Goal: Information Seeking & Learning: Learn about a topic

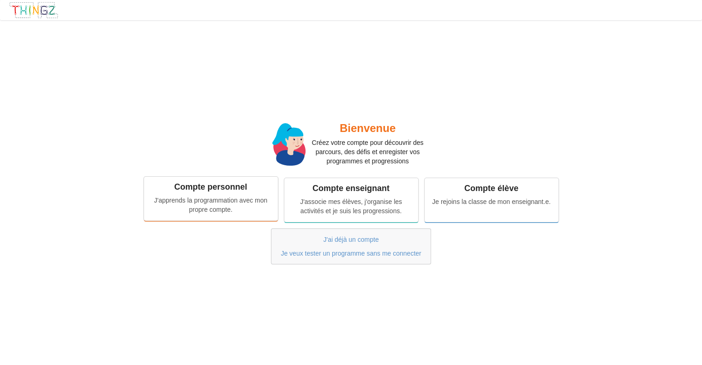
click at [230, 194] on div "Compte personnel J'apprends la programmation avec mon propre compte." at bounding box center [211, 198] width 134 height 43
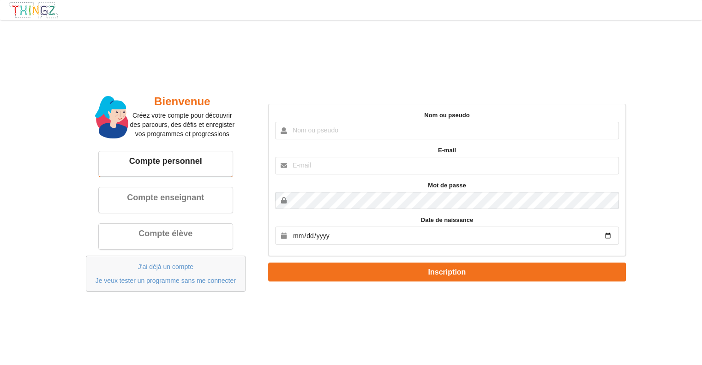
click at [348, 132] on input "text" at bounding box center [447, 131] width 344 height 18
type input "Amjad"
click at [320, 160] on input "text" at bounding box center [447, 166] width 344 height 18
type input "[EMAIL_ADDRESS][DOMAIN_NAME]"
click at [311, 241] on input "date" at bounding box center [447, 236] width 344 height 18
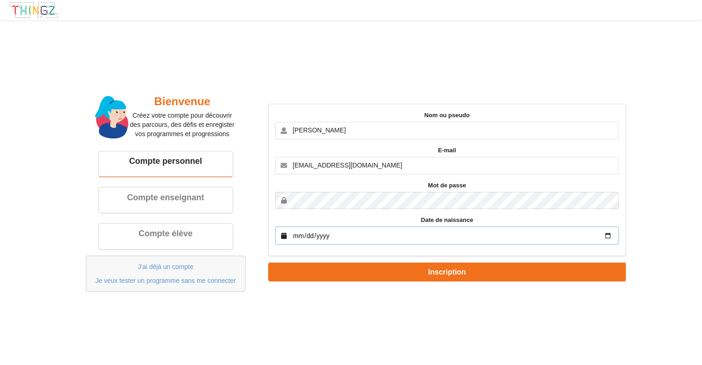
click at [325, 234] on input "date" at bounding box center [447, 236] width 344 height 18
click at [437, 228] on input "date" at bounding box center [447, 236] width 344 height 18
click at [444, 234] on input "date" at bounding box center [447, 236] width 344 height 18
click at [606, 233] on input "date" at bounding box center [447, 236] width 344 height 18
type input "2009-01-29"
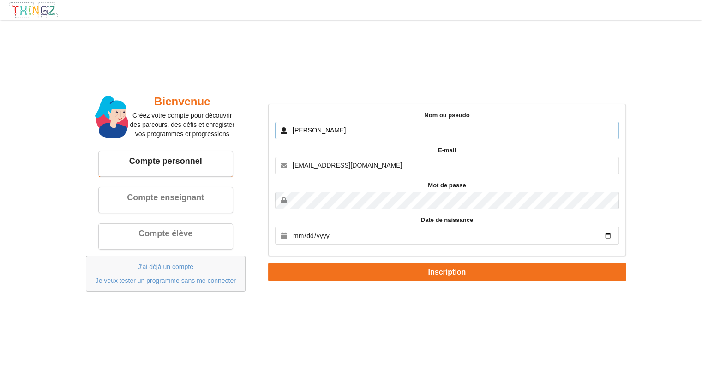
click at [336, 131] on input "Amjad" at bounding box center [447, 131] width 344 height 18
click at [336, 123] on input "Amjad" at bounding box center [447, 131] width 344 height 18
type input "Masertico"
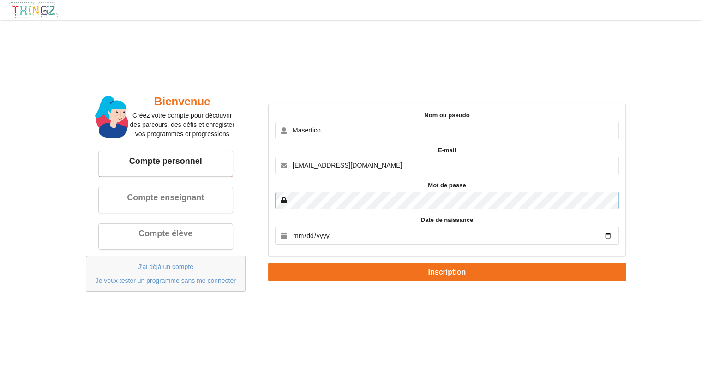
click at [268, 263] on button "Inscription" at bounding box center [447, 272] width 358 height 19
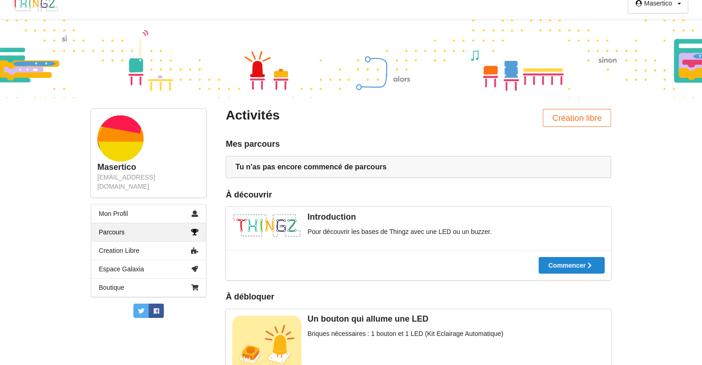
scroll to position [7, 0]
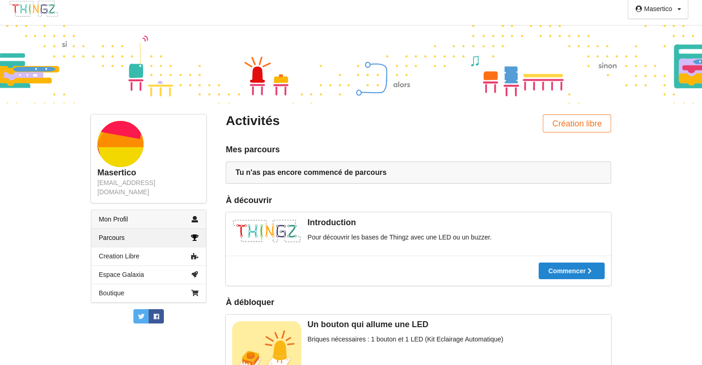
click at [129, 210] on link "Mon Profil" at bounding box center [148, 219] width 114 height 18
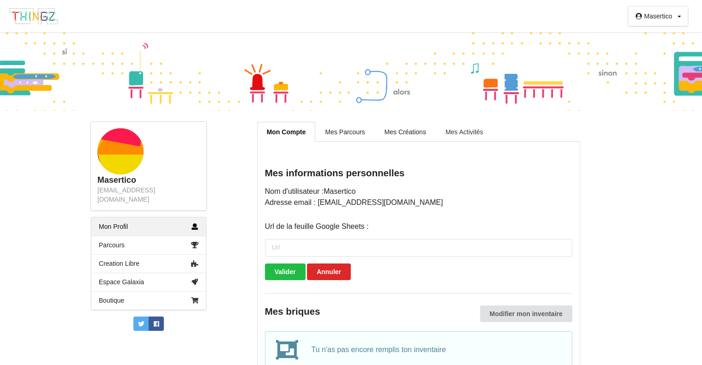
click at [476, 129] on link "Mes Activités" at bounding box center [464, 131] width 57 height 19
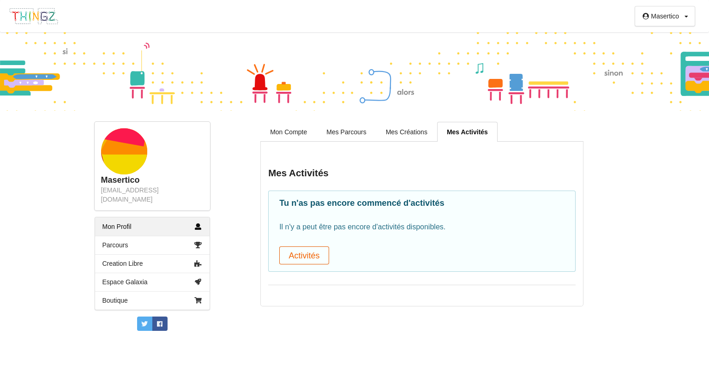
click at [326, 255] on button "Activités" at bounding box center [304, 255] width 50 height 18
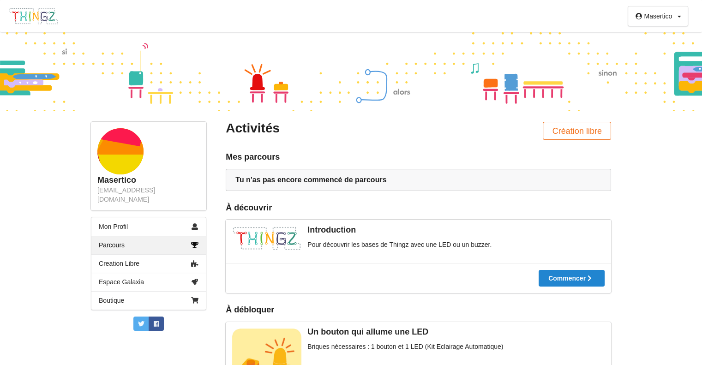
click at [482, 19] on div "Masertico Profil Déconnexion" at bounding box center [351, 16] width 702 height 32
click at [570, 277] on icon at bounding box center [571, 278] width 8 height 6
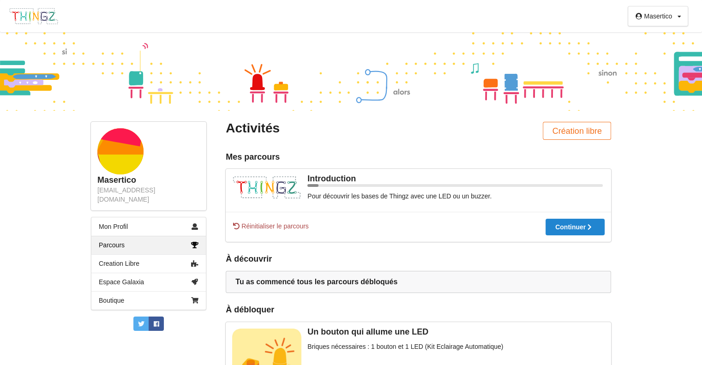
click at [243, 221] on div "Réinitialiser le parcours Continuer" at bounding box center [418, 227] width 385 height 30
click at [253, 228] on span "Réinitialiser le parcours" at bounding box center [270, 226] width 77 height 9
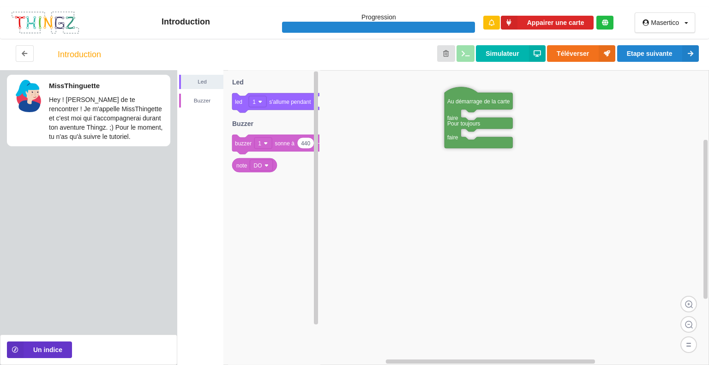
drag, startPoint x: 533, startPoint y: 191, endPoint x: 456, endPoint y: 103, distance: 116.4
click at [65, 238] on div "MissThinguette Hey ! [PERSON_NAME] de te rencontrer ! Je m'appelle MissThingett…" at bounding box center [88, 199] width 177 height 258
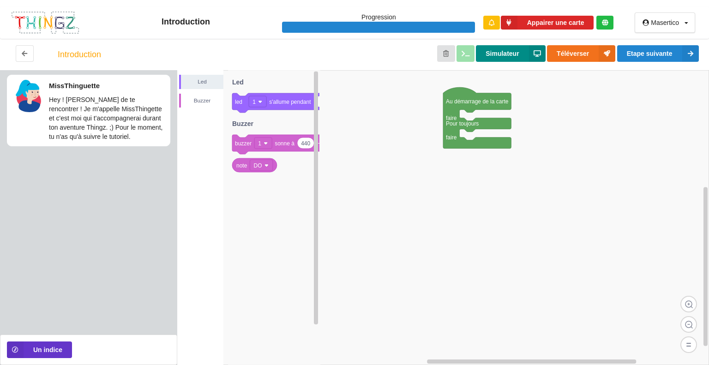
click at [513, 56] on button "Simulateur" at bounding box center [510, 53] width 69 height 17
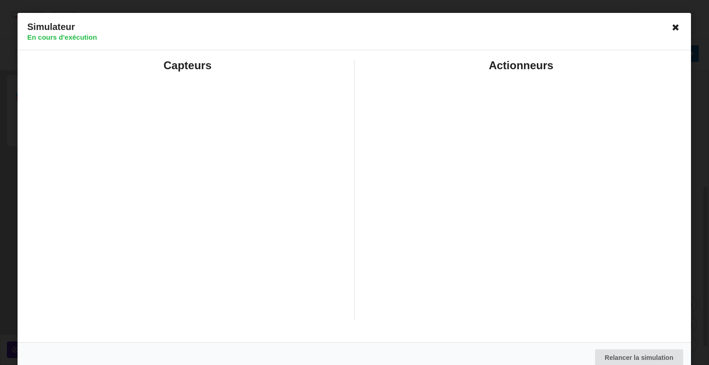
click at [669, 28] on icon at bounding box center [676, 27] width 15 height 15
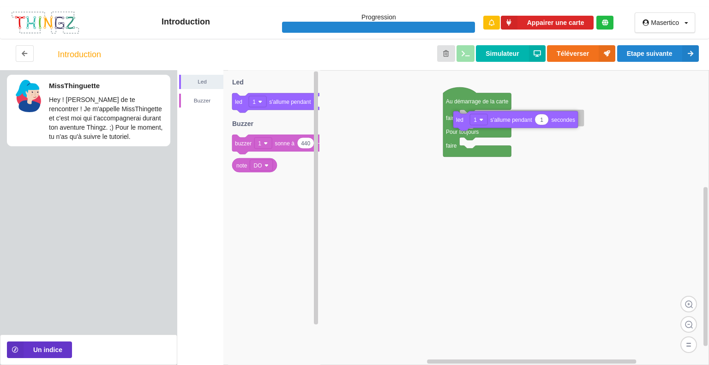
drag, startPoint x: 245, startPoint y: 106, endPoint x: 466, endPoint y: 125, distance: 221.8
click at [466, 125] on div "Led Buzzer Au démarrage de la carte faire Pour toujours faire 1 led 1 s'allume …" at bounding box center [443, 217] width 532 height 295
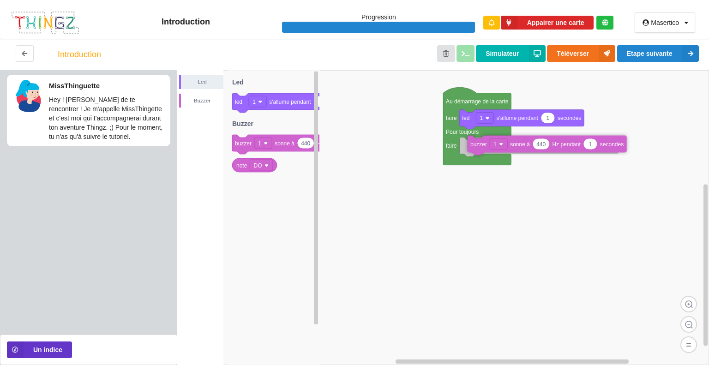
drag, startPoint x: 245, startPoint y: 146, endPoint x: 481, endPoint y: 147, distance: 235.3
click at [481, 147] on div "Led Buzzer Au démarrage de la carte faire Pour toujours faire 1 led 1 s'allume …" at bounding box center [443, 217] width 532 height 295
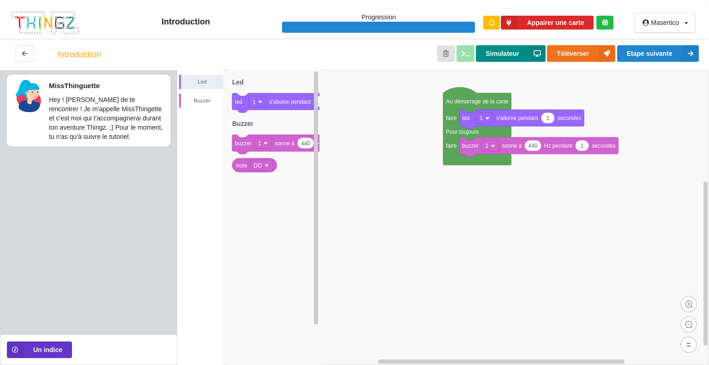
click at [509, 58] on button "Simulateur" at bounding box center [510, 53] width 69 height 17
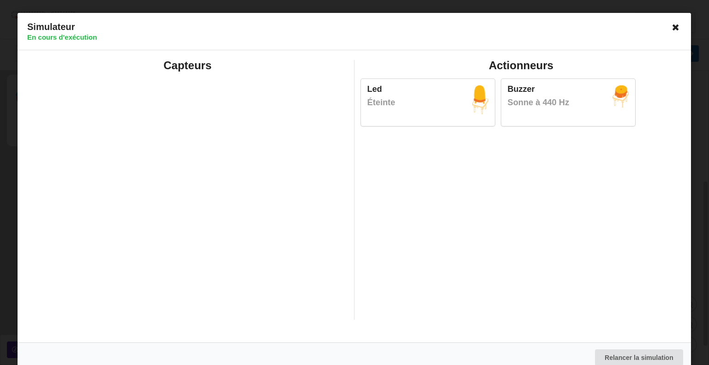
click at [669, 30] on icon at bounding box center [676, 27] width 15 height 15
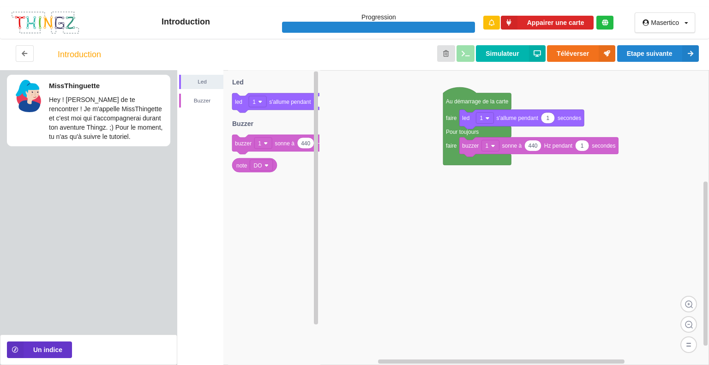
click at [387, 24] on div at bounding box center [378, 28] width 193 height 12
drag, startPoint x: 245, startPoint y: 168, endPoint x: 546, endPoint y: 147, distance: 301.6
click at [546, 147] on div "Led Buzzer Au démarrage de la carte faire Pour toujours faire 1 led 1 s'allume …" at bounding box center [443, 217] width 532 height 295
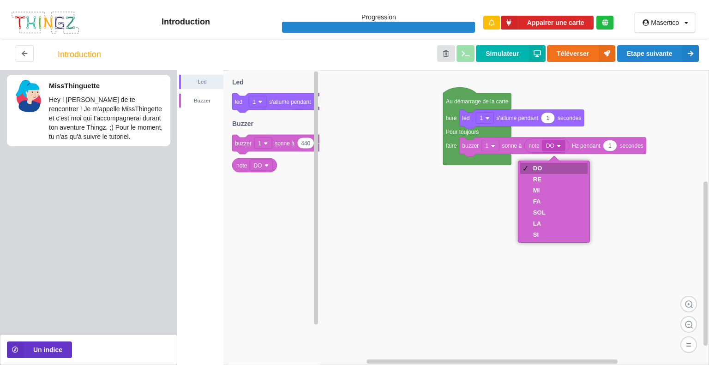
click at [533, 168] on div "DO" at bounding box center [539, 168] width 12 height 7
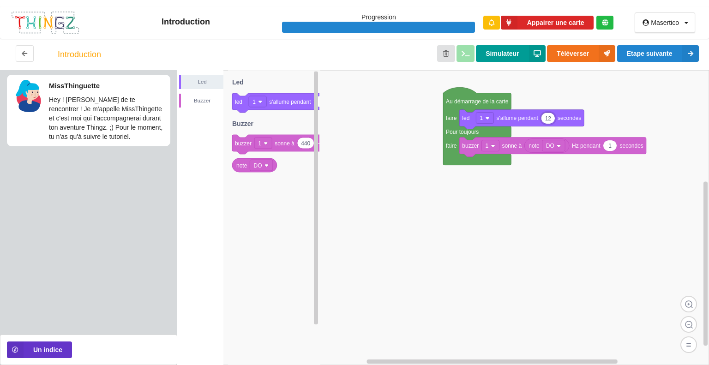
type input "12"
click at [506, 50] on button "Simulateur" at bounding box center [510, 53] width 69 height 17
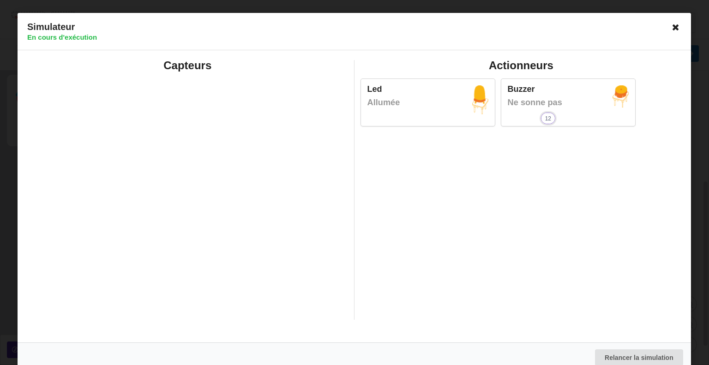
click at [669, 27] on icon at bounding box center [676, 27] width 15 height 15
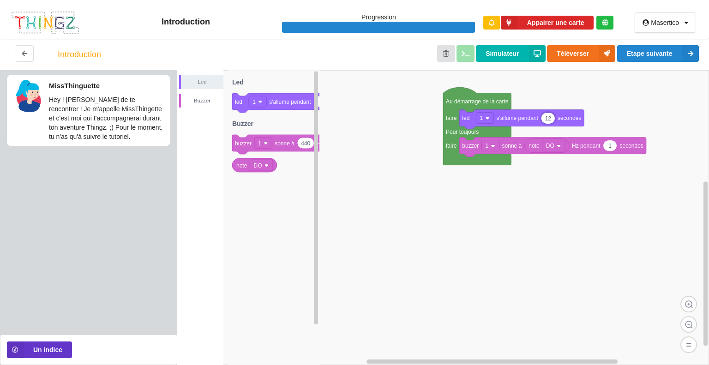
click at [551, 121] on input "12" at bounding box center [547, 118] width 13 height 11
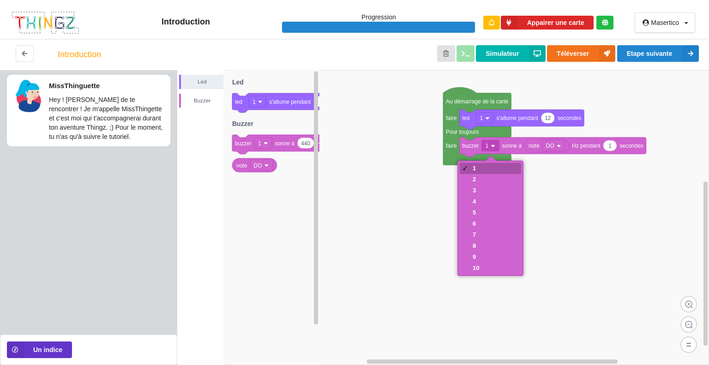
click at [482, 168] on div "1" at bounding box center [490, 168] width 61 height 11
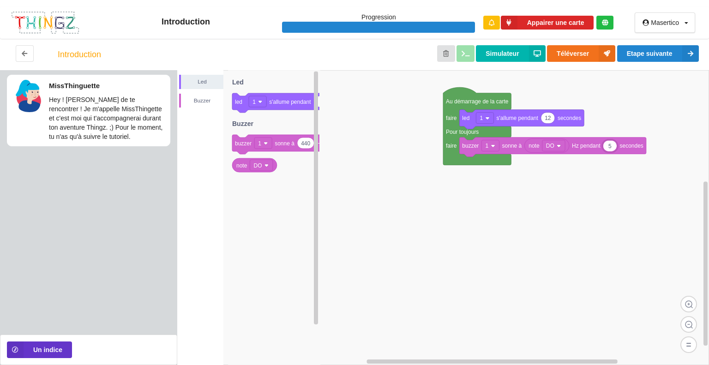
type input "5"
click at [518, 51] on button "Simulateur" at bounding box center [510, 53] width 69 height 17
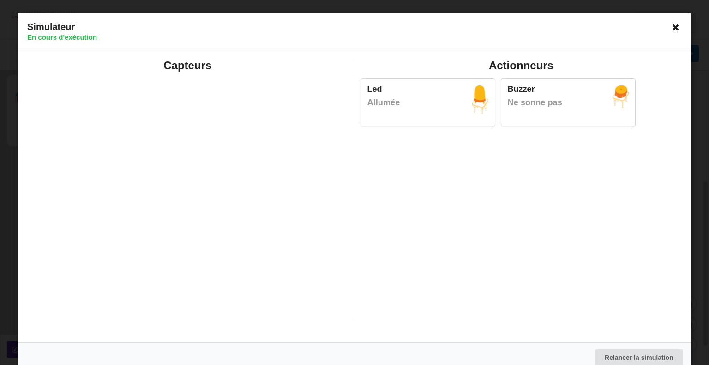
click at [671, 26] on icon at bounding box center [676, 27] width 15 height 15
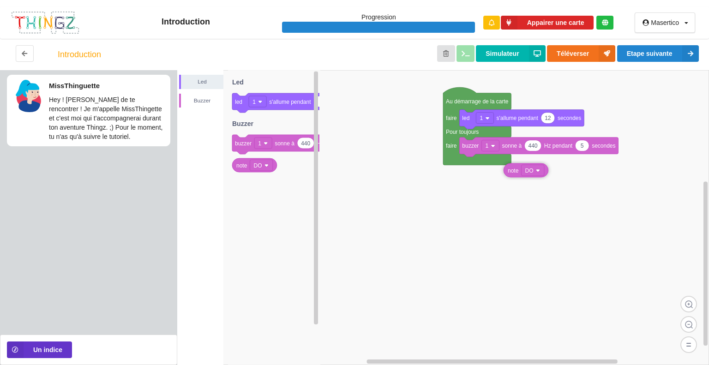
drag, startPoint x: 533, startPoint y: 147, endPoint x: 511, endPoint y: 174, distance: 35.4
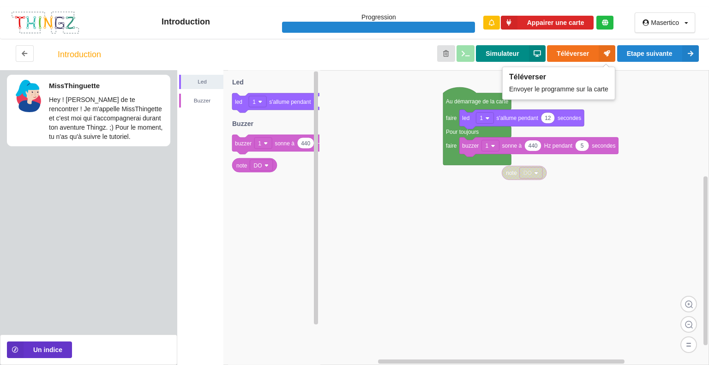
click at [524, 50] on button "Simulateur" at bounding box center [510, 53] width 69 height 17
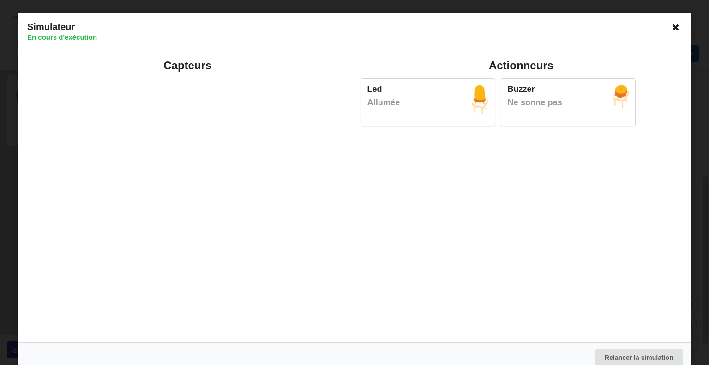
click at [670, 31] on icon at bounding box center [676, 27] width 15 height 15
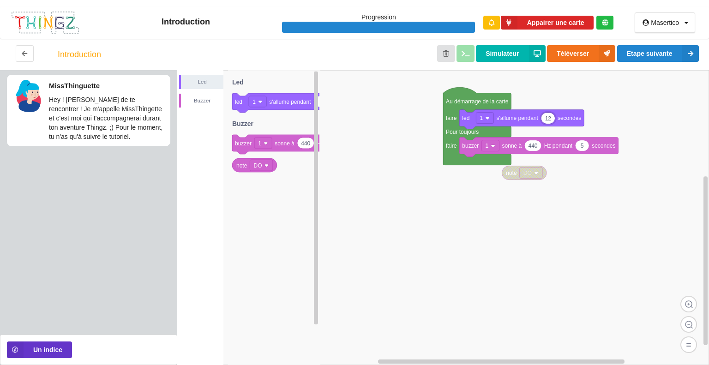
click at [551, 118] on input "12" at bounding box center [547, 118] width 13 height 11
type input "1"
click at [525, 54] on button "Simulateur" at bounding box center [510, 53] width 69 height 17
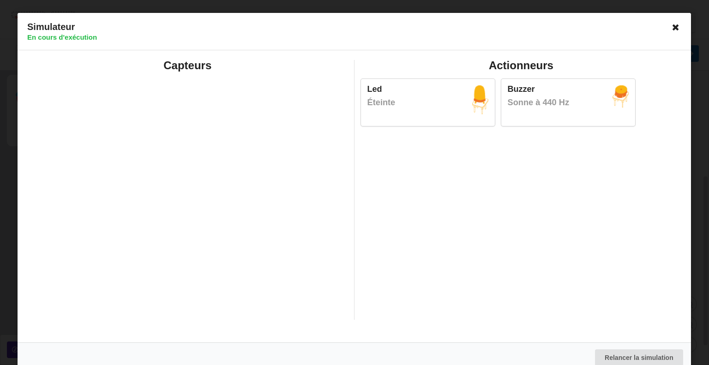
click at [669, 29] on icon at bounding box center [676, 27] width 15 height 15
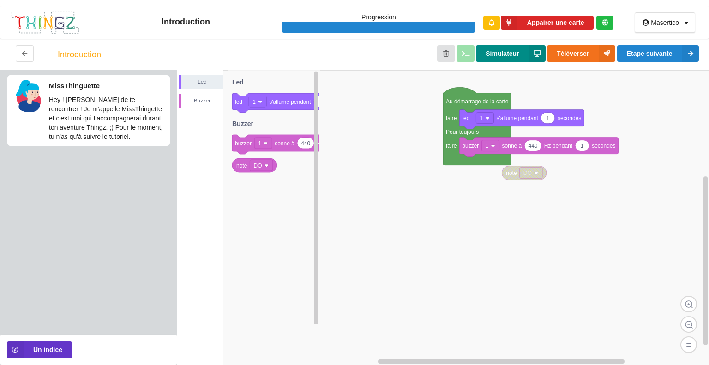
click at [512, 55] on button "Simulateur" at bounding box center [510, 53] width 69 height 17
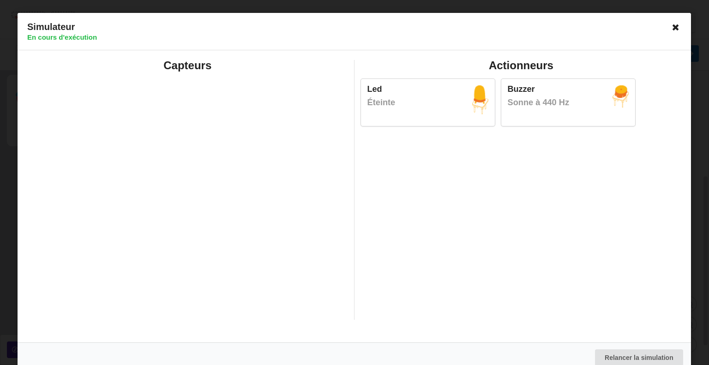
click at [670, 26] on icon at bounding box center [676, 27] width 15 height 15
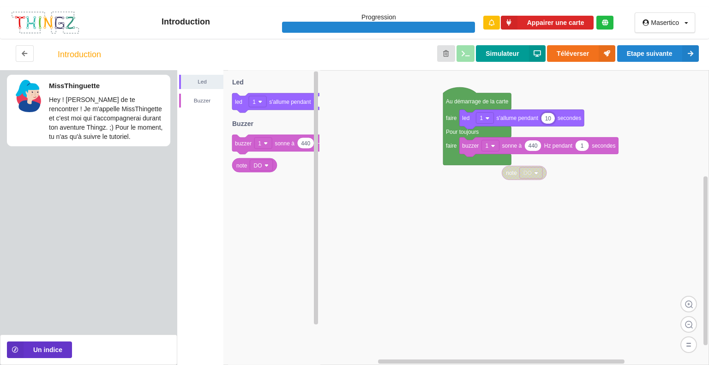
type input "10"
click at [510, 54] on button "Simulateur" at bounding box center [510, 53] width 69 height 17
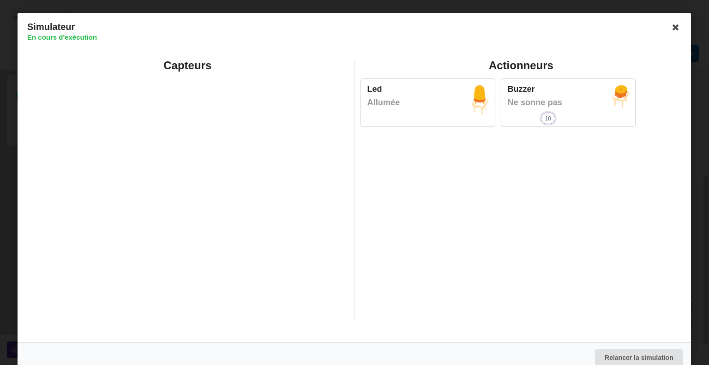
click at [548, 120] on input "10" at bounding box center [547, 118] width 13 height 11
click at [669, 34] on icon at bounding box center [676, 27] width 15 height 15
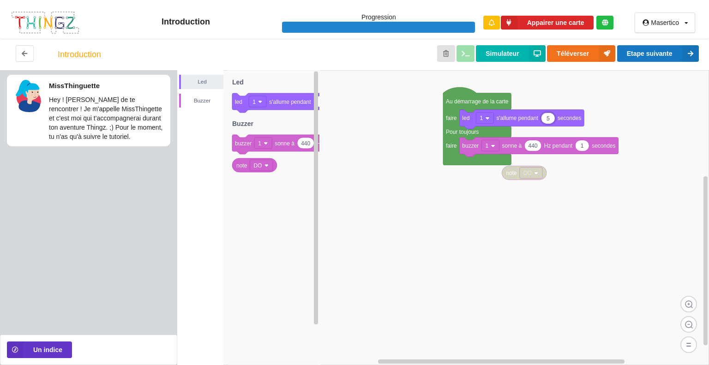
type input "5"
click at [638, 56] on button "Etape suivante" at bounding box center [658, 53] width 82 height 17
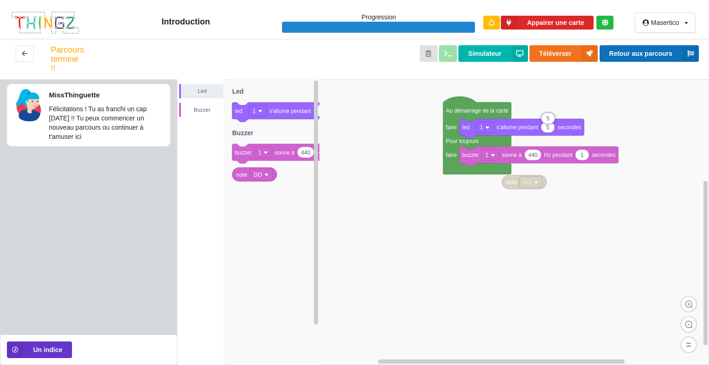
click at [648, 53] on button "Retour aux parcours" at bounding box center [648, 53] width 99 height 17
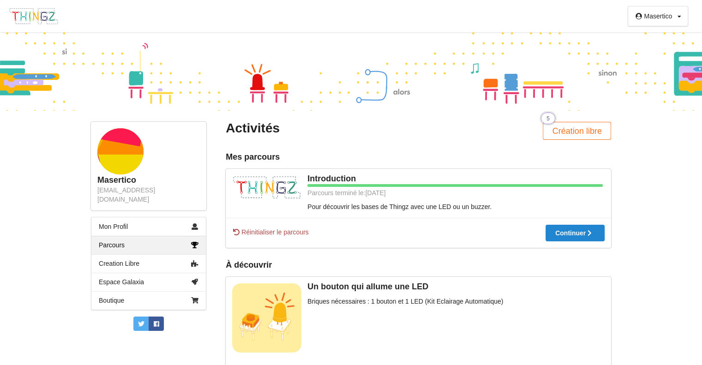
click at [551, 117] on input "5" at bounding box center [547, 118] width 13 height 11
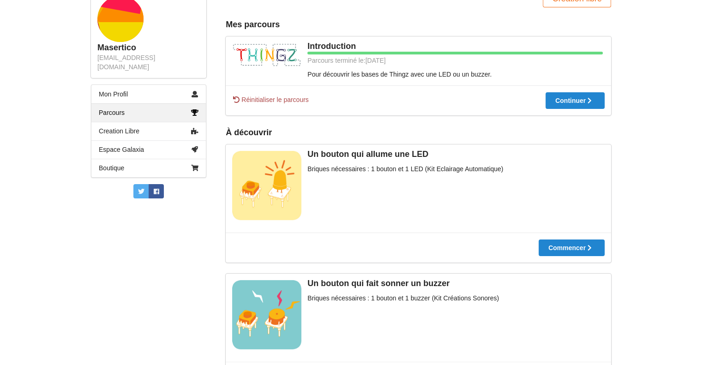
scroll to position [133, 0]
click at [575, 101] on icon at bounding box center [574, 100] width 8 height 6
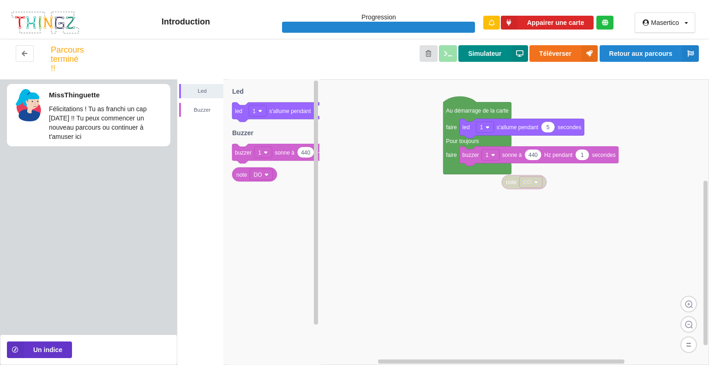
click at [499, 47] on button "Simulateur" at bounding box center [492, 53] width 69 height 17
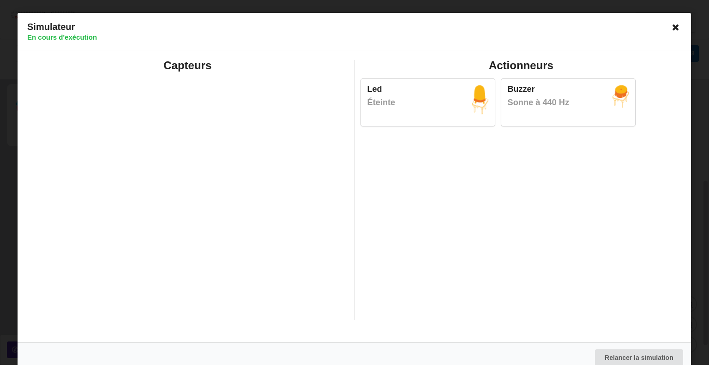
click at [671, 26] on icon at bounding box center [676, 27] width 15 height 15
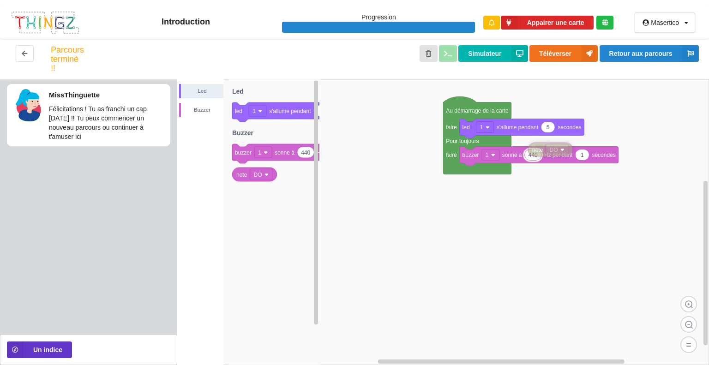
drag, startPoint x: 512, startPoint y: 184, endPoint x: 537, endPoint y: 155, distance: 38.3
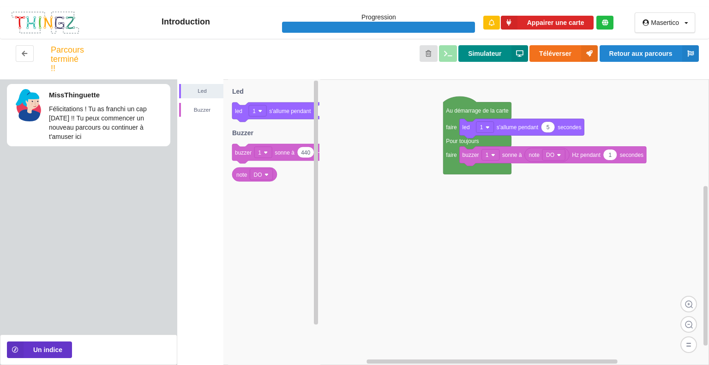
click at [495, 50] on button "Simulateur" at bounding box center [492, 53] width 69 height 17
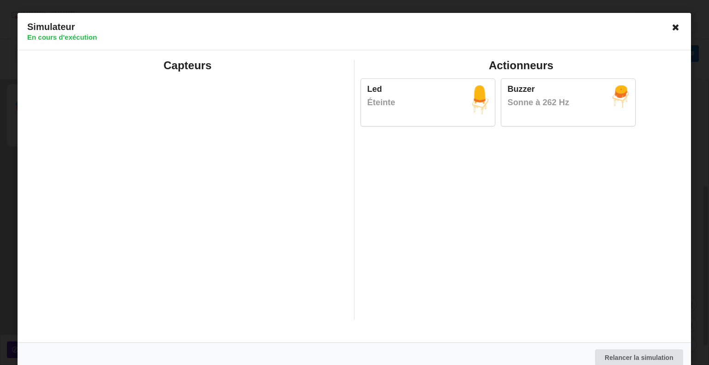
click at [674, 24] on icon at bounding box center [676, 27] width 15 height 15
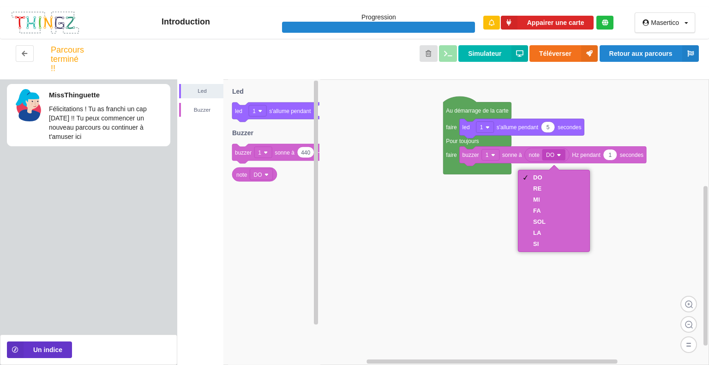
click at [478, 214] on rect at bounding box center [443, 222] width 532 height 286
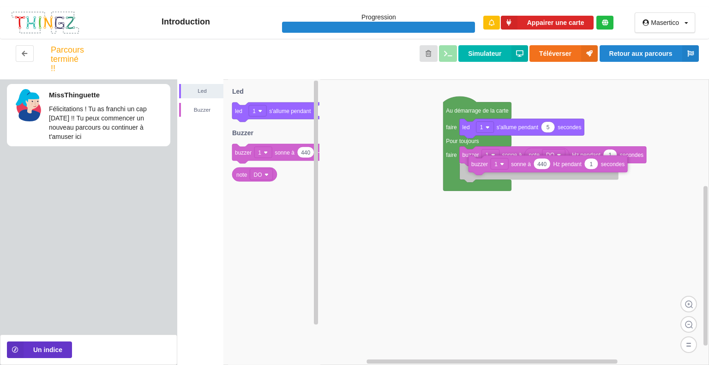
drag, startPoint x: 242, startPoint y: 154, endPoint x: 479, endPoint y: 168, distance: 236.7
click at [479, 168] on div "Led Buzzer 5 led 1 s'allume pendant secondes Au démarrage de la carte faire Pou…" at bounding box center [443, 222] width 532 height 286
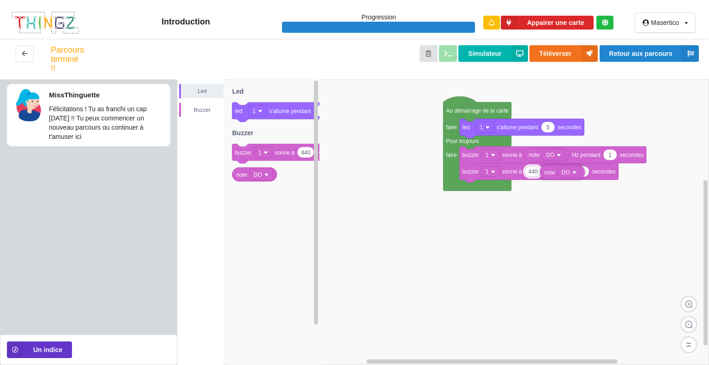
drag, startPoint x: 238, startPoint y: 177, endPoint x: 551, endPoint y: 174, distance: 312.4
click at [551, 174] on div "Led Buzzer 5 led 1 s'allume pendant secondes Au démarrage de la carte faire Pou…" at bounding box center [443, 222] width 532 height 286
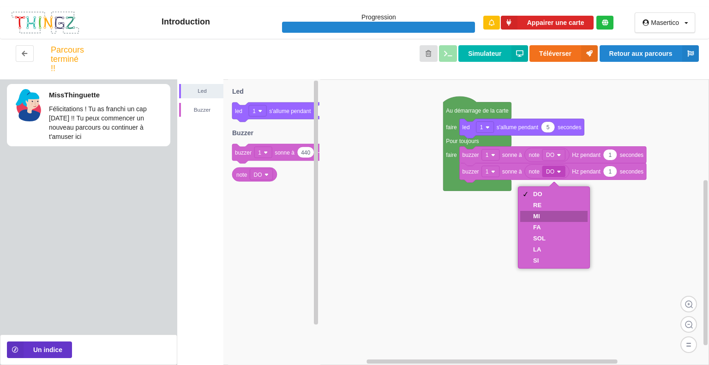
click at [535, 220] on div "MI" at bounding box center [553, 216] width 67 height 11
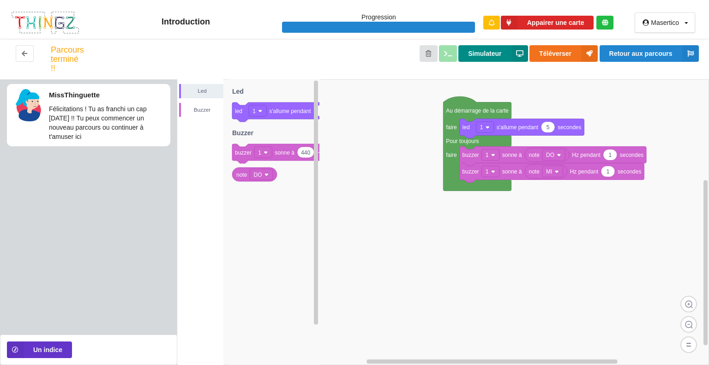
click at [494, 55] on button "Simulateur" at bounding box center [492, 53] width 69 height 17
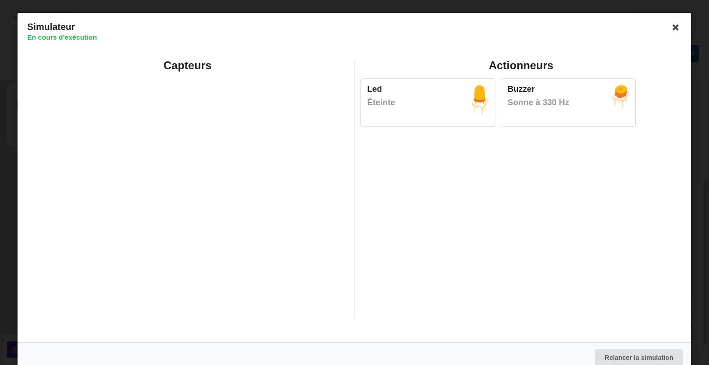
click at [672, 15] on div "Simulateur En cours d'exécution" at bounding box center [354, 31] width 673 height 37
click at [672, 24] on icon at bounding box center [676, 27] width 15 height 15
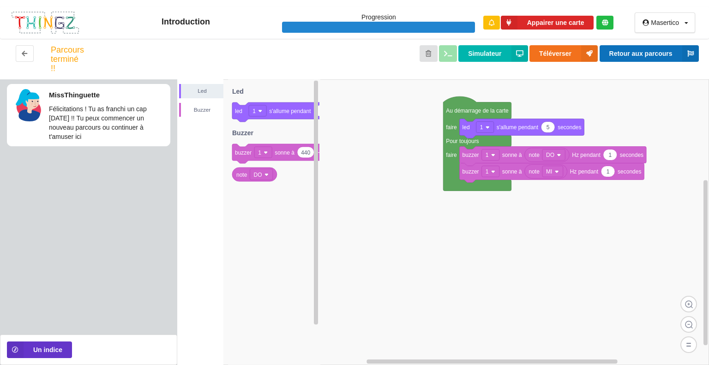
click at [619, 57] on button "Retour aux parcours" at bounding box center [648, 53] width 99 height 17
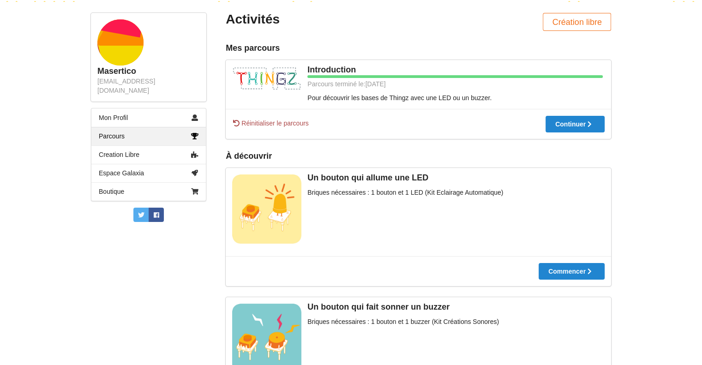
scroll to position [144, 0]
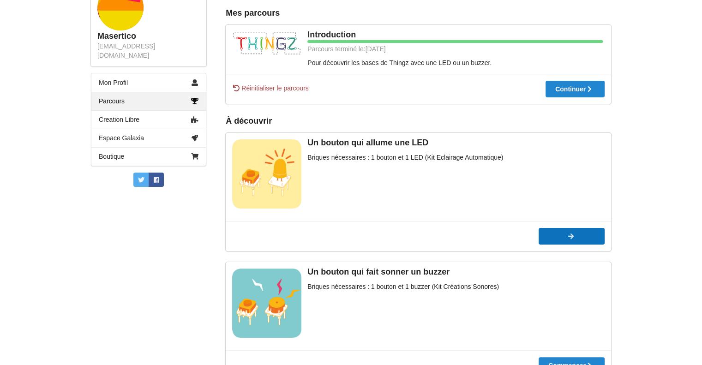
click at [554, 230] on button "Commencer" at bounding box center [572, 236] width 66 height 17
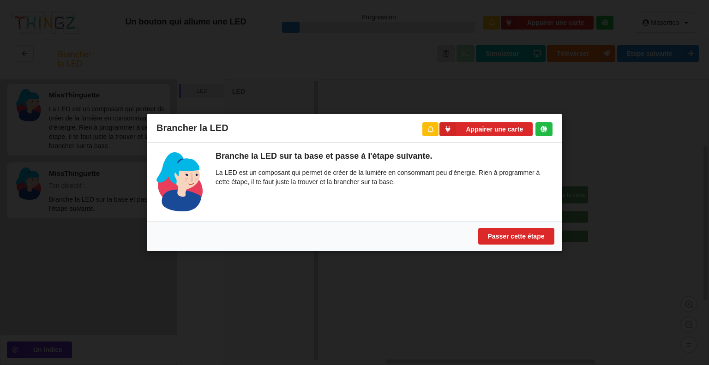
click at [257, 289] on div "Brancher la LED Appairer une carte Branche la LED sur ta base et passe à l'étap…" at bounding box center [354, 182] width 709 height 365
click at [266, 163] on div "Branche la LED sur ta base et passe à l'étape suivante. La LED est un composant…" at bounding box center [378, 181] width 350 height 59
click at [599, 210] on div "Brancher la LED Appairer une carte Branche la LED sur ta base et passe à l'étap…" at bounding box center [354, 182] width 709 height 365
click at [648, 190] on div "Brancher la LED Appairer une carte Branche la LED sur ta base et passe à l'étap…" at bounding box center [354, 182] width 709 height 365
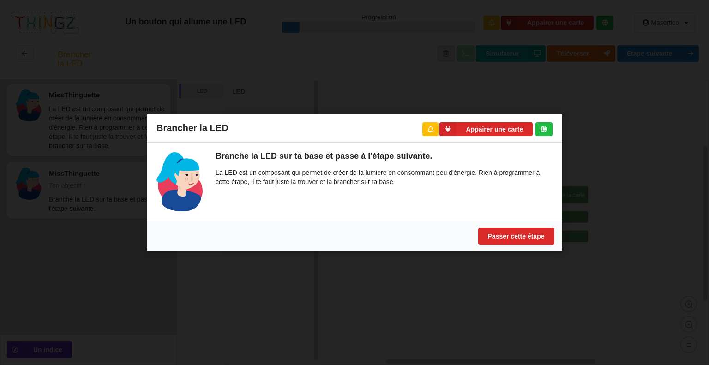
drag, startPoint x: 648, startPoint y: 190, endPoint x: 526, endPoint y: 224, distance: 126.8
click at [526, 224] on div "Passer cette étape" at bounding box center [354, 236] width 415 height 30
click at [517, 240] on button "Passer cette étape" at bounding box center [516, 236] width 76 height 17
click at [527, 247] on div "Passer cette étape" at bounding box center [354, 236] width 415 height 30
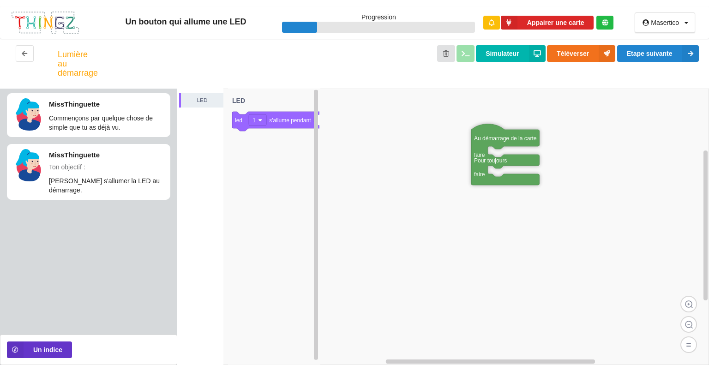
drag, startPoint x: 533, startPoint y: 199, endPoint x: 484, endPoint y: 131, distance: 84.5
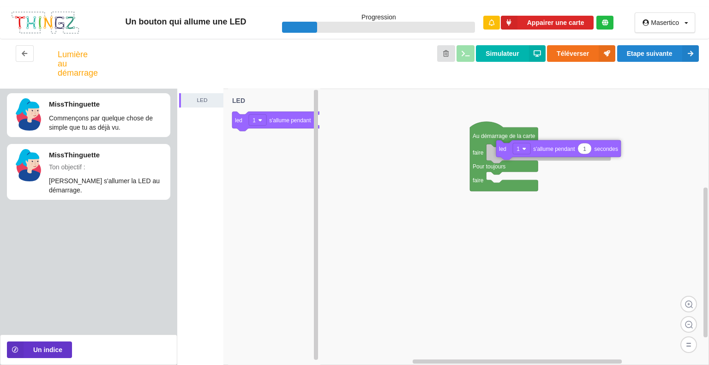
drag, startPoint x: 243, startPoint y: 120, endPoint x: 506, endPoint y: 151, distance: 264.3
click at [506, 151] on div "LED Au démarrage de la carte faire Pour toujours faire 1 led 1 s'allume pendant…" at bounding box center [443, 227] width 532 height 276
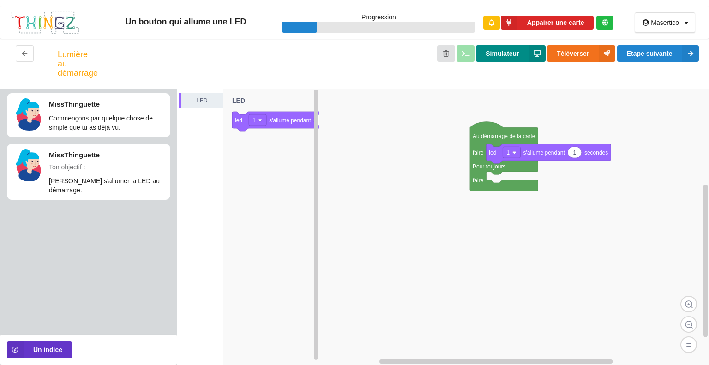
click at [510, 60] on button "Simulateur" at bounding box center [510, 53] width 69 height 17
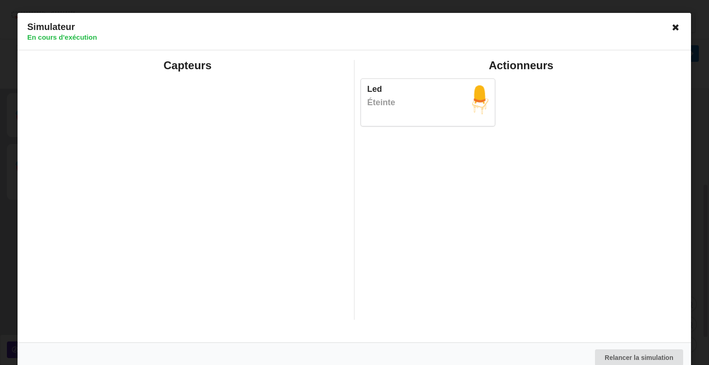
click at [674, 23] on icon at bounding box center [676, 27] width 15 height 15
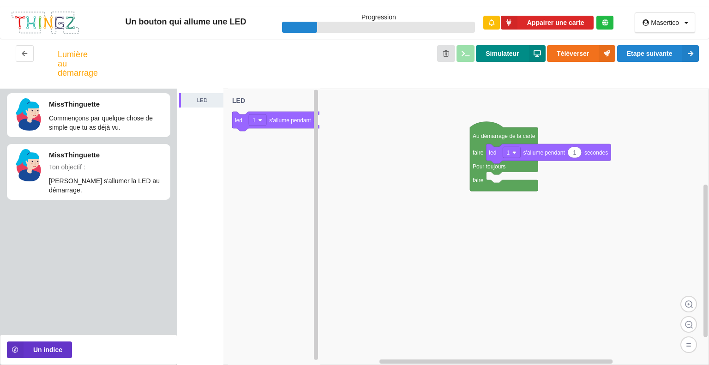
click at [506, 53] on button "Simulateur" at bounding box center [510, 53] width 69 height 17
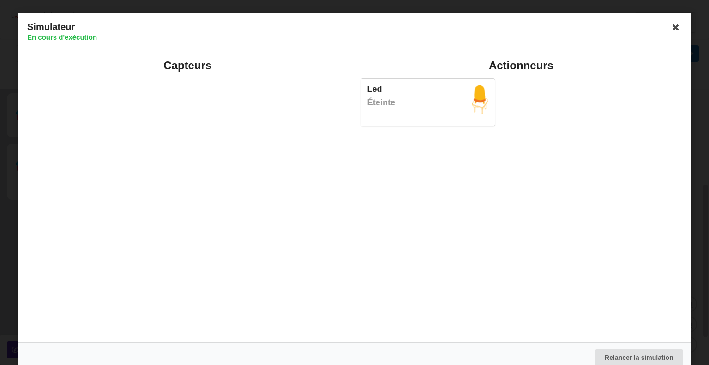
click at [670, 36] on h4 "En cours d'exécution" at bounding box center [351, 37] width 649 height 9
click at [670, 35] on h4 "En cours d'exécution" at bounding box center [351, 37] width 649 height 9
click at [670, 33] on icon at bounding box center [676, 27] width 15 height 15
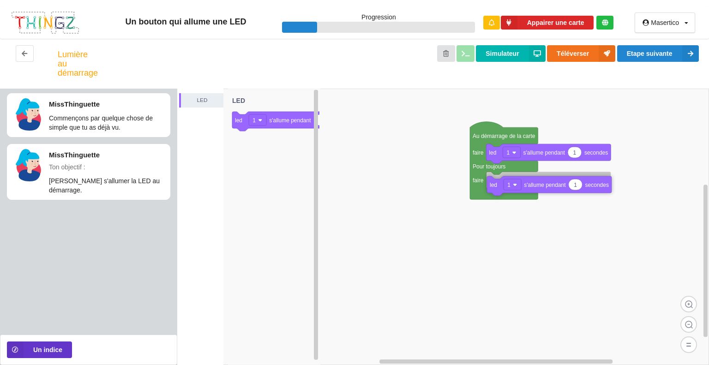
drag, startPoint x: 279, startPoint y: 121, endPoint x: 533, endPoint y: 186, distance: 262.8
click at [533, 186] on div "LED Au démarrage de la carte faire Pour toujours faire 1 led 1 s'allume pendant…" at bounding box center [443, 227] width 532 height 276
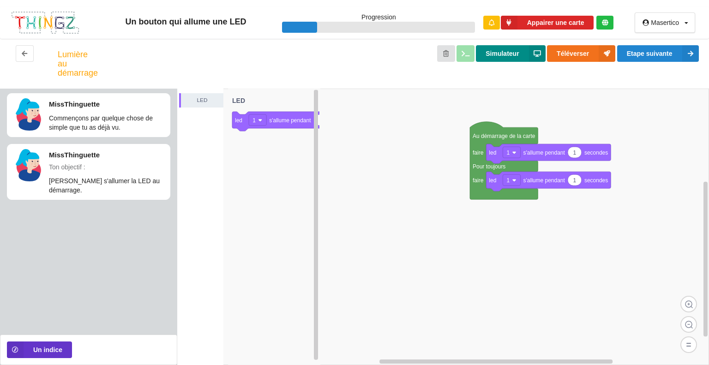
click at [510, 54] on button "Simulateur" at bounding box center [510, 53] width 69 height 17
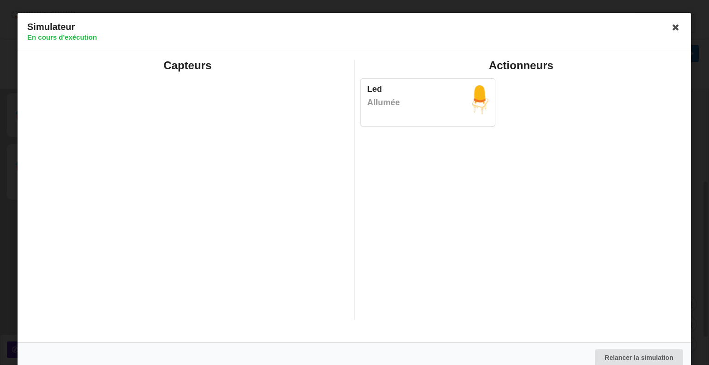
click at [189, 101] on div "Capteurs" at bounding box center [188, 190] width 334 height 260
click at [677, 25] on icon at bounding box center [676, 27] width 15 height 15
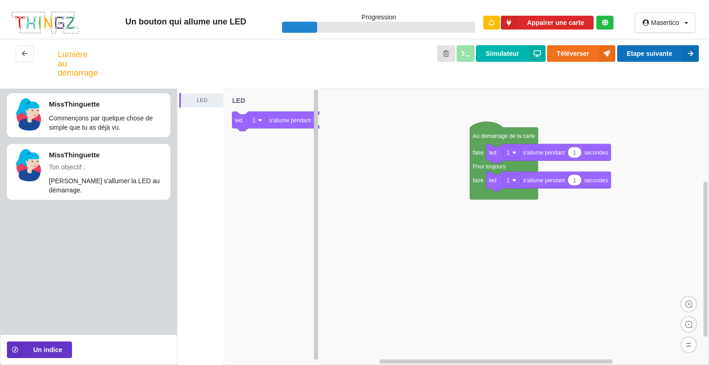
click at [639, 59] on button "Etape suivante" at bounding box center [658, 53] width 82 height 17
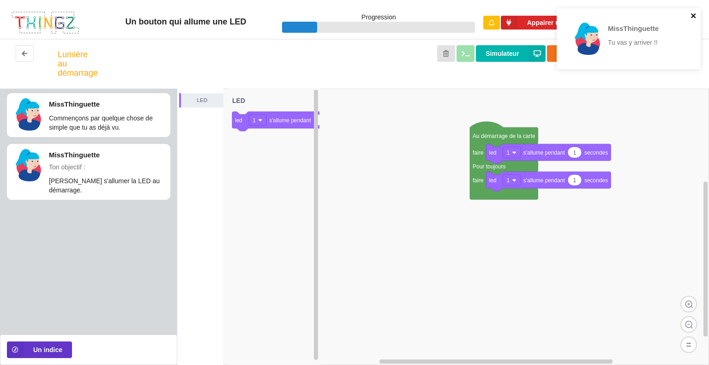
click at [696, 14] on icon "close" at bounding box center [693, 15] width 6 height 7
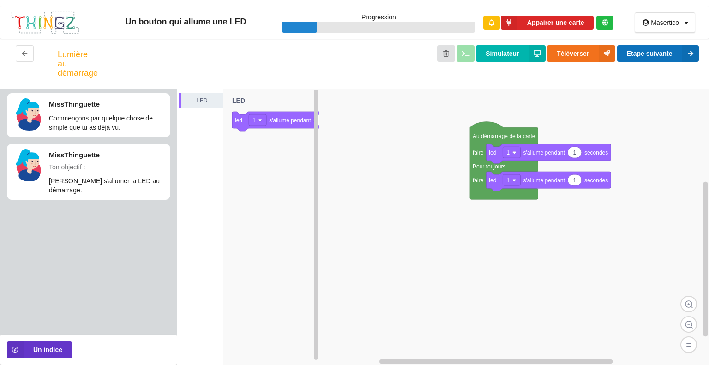
click at [645, 55] on button "Etape suivante" at bounding box center [658, 53] width 82 height 17
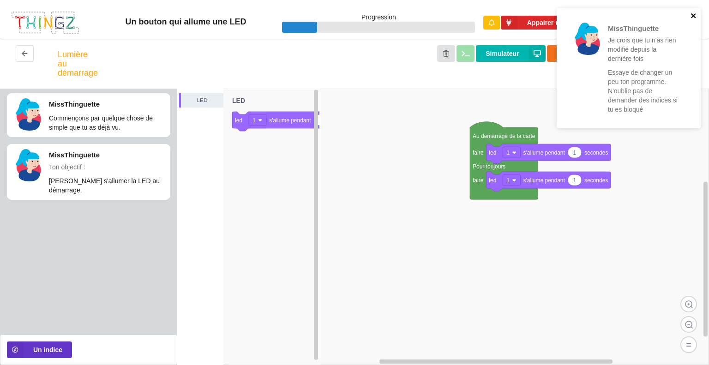
click at [690, 14] on icon "close" at bounding box center [693, 15] width 6 height 7
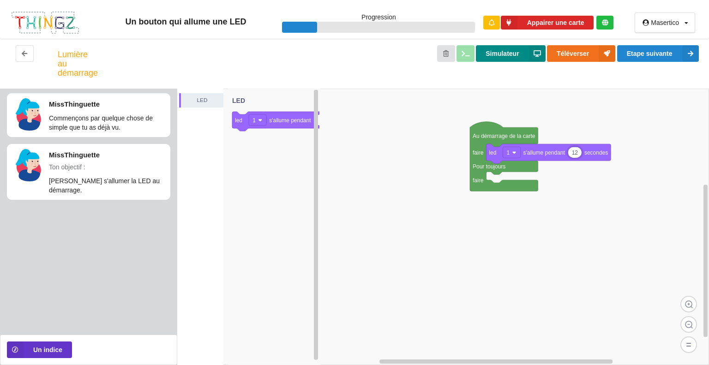
click at [498, 57] on button "Simulateur" at bounding box center [510, 53] width 69 height 17
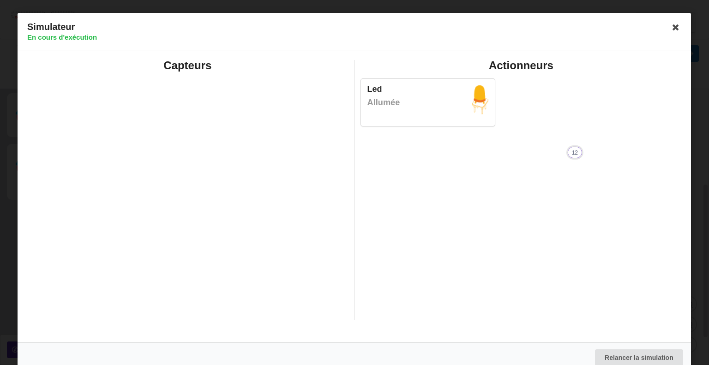
click at [579, 153] on input "12" at bounding box center [574, 152] width 13 height 11
type input "12µ"
click at [669, 36] on h4 "En cours d'exécution" at bounding box center [351, 37] width 649 height 9
click at [669, 33] on icon at bounding box center [676, 27] width 15 height 15
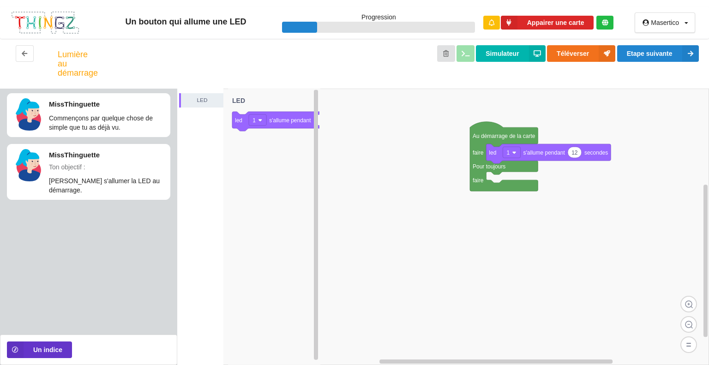
click at [579, 188] on rect at bounding box center [443, 227] width 532 height 276
click at [513, 54] on button "Simulateur" at bounding box center [510, 53] width 69 height 17
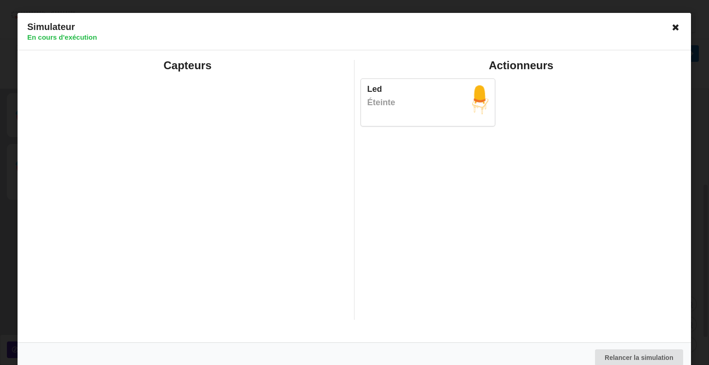
click at [671, 30] on icon at bounding box center [676, 27] width 15 height 15
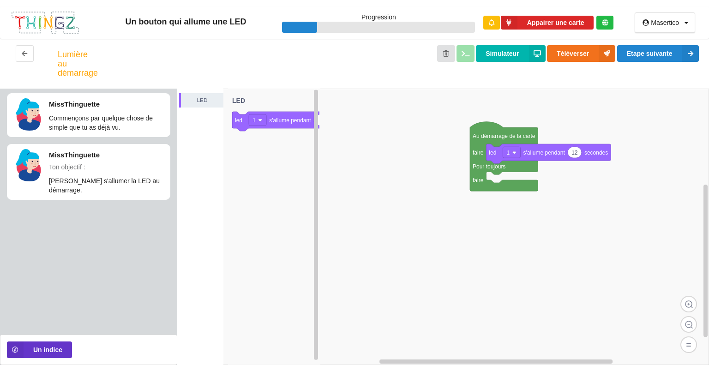
click at [125, 159] on p "MissThinguette" at bounding box center [107, 155] width 116 height 10
click at [641, 53] on button "Etape suivante" at bounding box center [658, 53] width 82 height 17
type input "5"
click at [646, 53] on button "Etape suivante" at bounding box center [658, 53] width 82 height 17
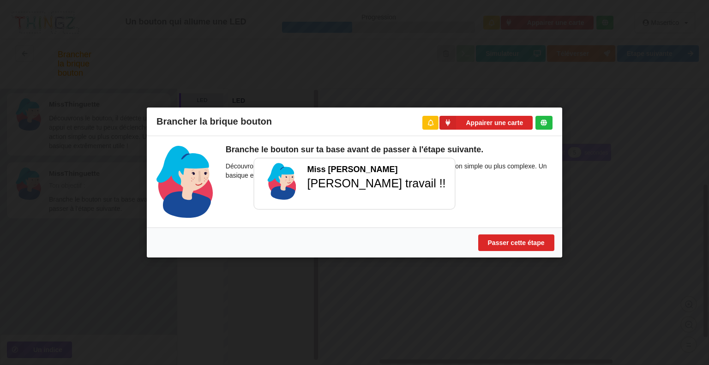
click at [481, 187] on div "Branche le bouton sur ta base avant de passer à l'étape suivante. Découvrons le…" at bounding box center [383, 182] width 340 height 72
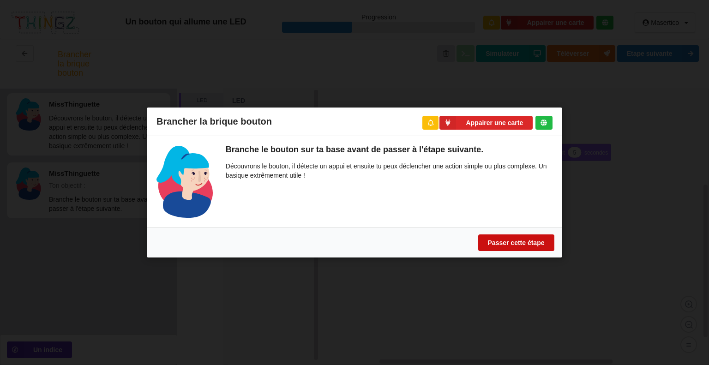
click at [512, 243] on button "Passer cette étape" at bounding box center [516, 242] width 76 height 17
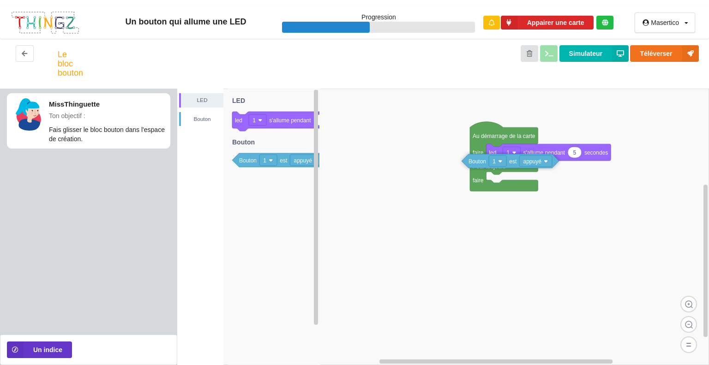
drag, startPoint x: 241, startPoint y: 164, endPoint x: 470, endPoint y: 165, distance: 228.9
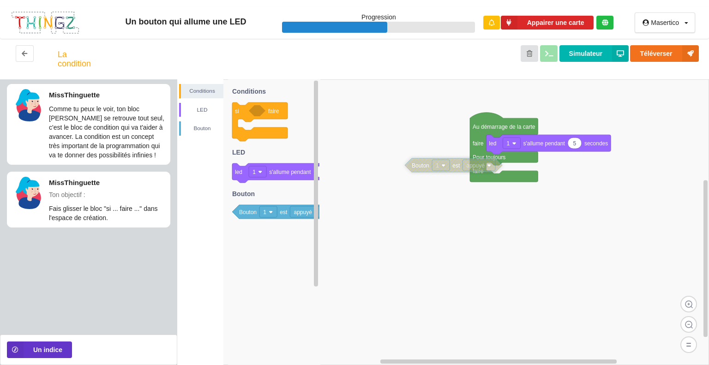
drag, startPoint x: 483, startPoint y: 157, endPoint x: 410, endPoint y: 175, distance: 75.4
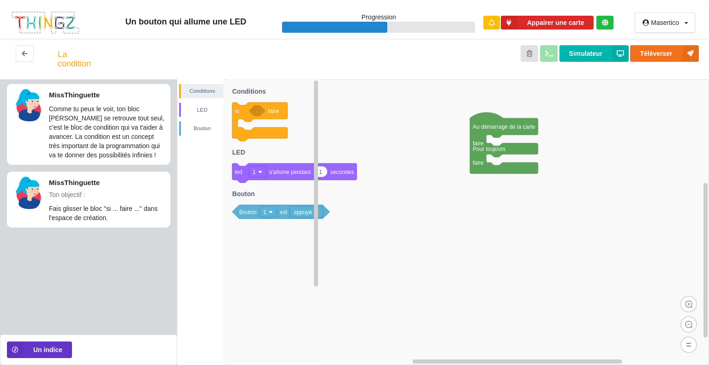
click at [262, 132] on icon at bounding box center [259, 121] width 55 height 39
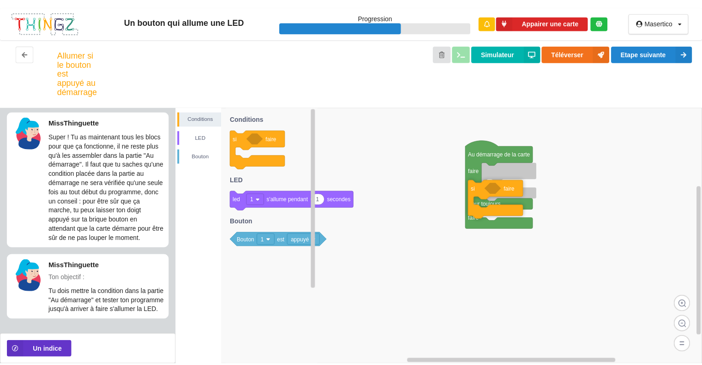
scroll to position [21, 0]
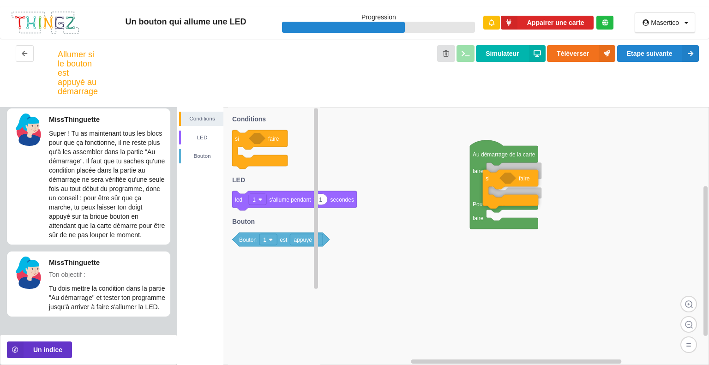
drag, startPoint x: 245, startPoint y: 115, endPoint x: 495, endPoint y: 154, distance: 253.6
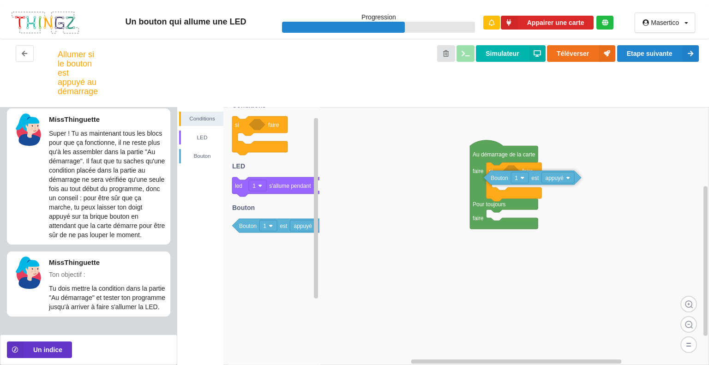
drag, startPoint x: 252, startPoint y: 229, endPoint x: 518, endPoint y: 174, distance: 271.4
click at [518, 174] on div "Conditions LED Bouton Au démarrage de la carte faire Pour toujours faire si fai…" at bounding box center [443, 236] width 532 height 258
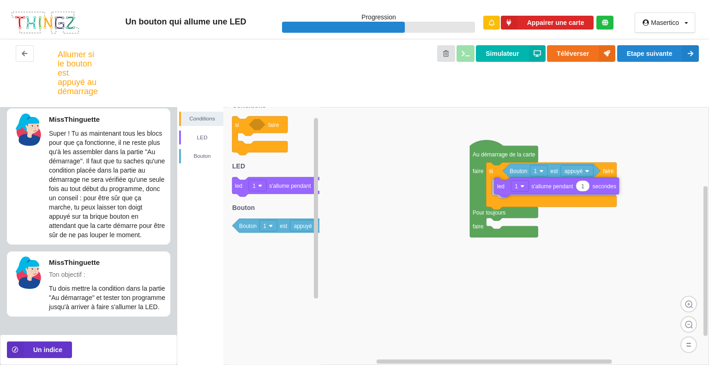
drag, startPoint x: 240, startPoint y: 190, endPoint x: 502, endPoint y: 190, distance: 262.1
click at [502, 190] on div "Conditions LED Bouton Au démarrage de la carte faire Pour toujours faire si fai…" at bounding box center [443, 236] width 532 height 258
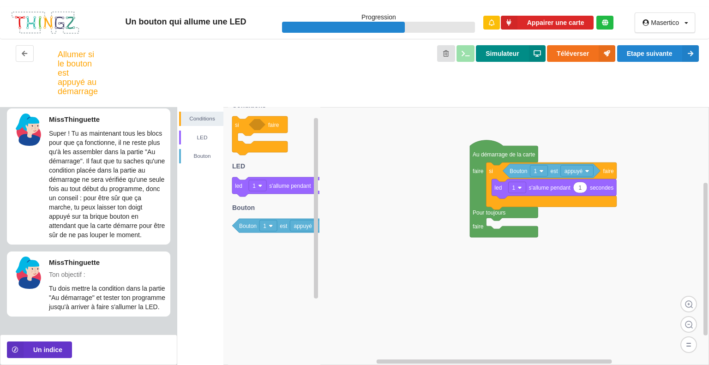
click at [530, 57] on icon at bounding box center [537, 53] width 17 height 17
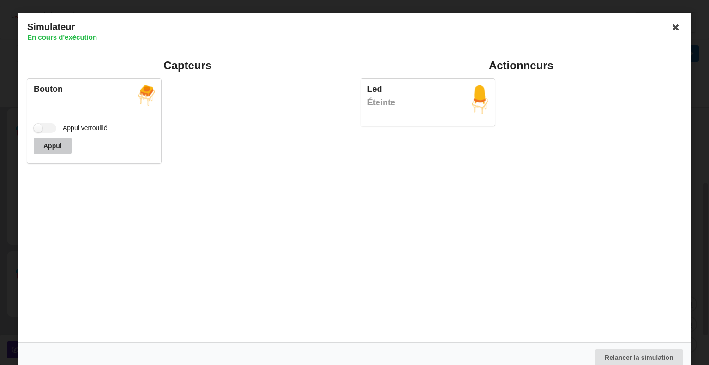
click at [53, 145] on button "Appui" at bounding box center [53, 146] width 38 height 17
click at [52, 130] on label "Appui verrouillé" at bounding box center [71, 128] width 74 height 10
click at [52, 130] on input "Appui verrouillé" at bounding box center [45, 128] width 23 height 10
click at [58, 144] on div "Appui" at bounding box center [94, 146] width 121 height 17
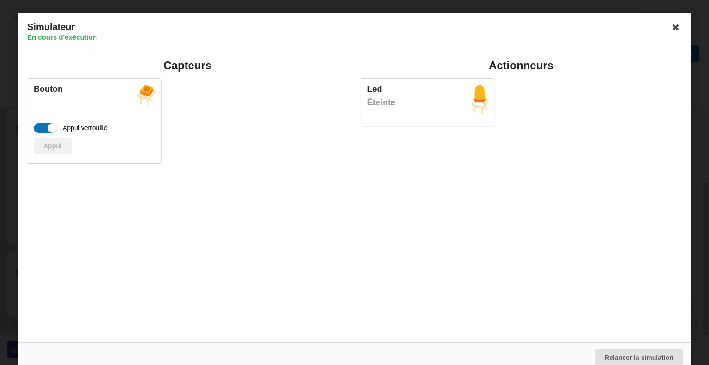
click at [50, 126] on label "Appui verrouillé" at bounding box center [71, 128] width 74 height 10
click at [50, 126] on input "Appui verrouillé" at bounding box center [45, 128] width 23 height 10
checkbox input "false"
click at [674, 24] on icon at bounding box center [676, 27] width 15 height 15
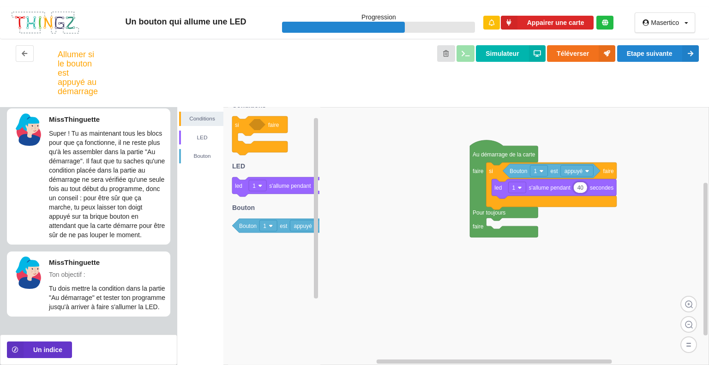
type input "40"
click at [659, 61] on button "Etape suivante" at bounding box center [658, 53] width 82 height 17
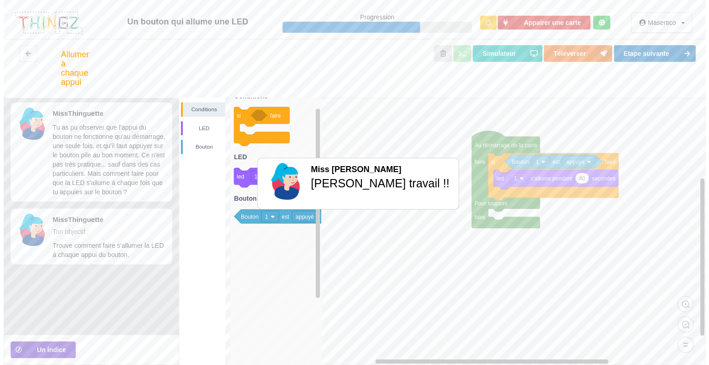
scroll to position [0, 0]
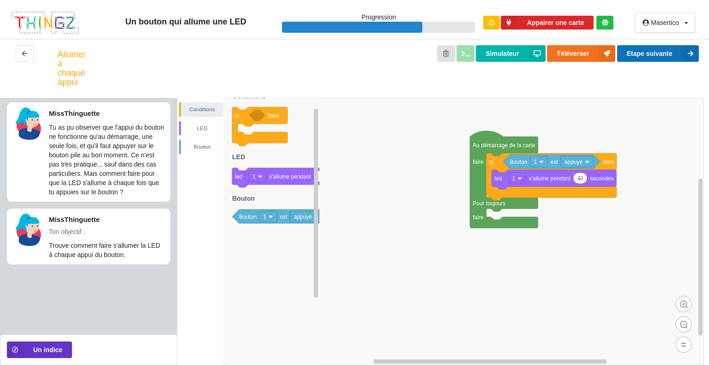
click at [646, 53] on button "Etape suivante" at bounding box center [658, 53] width 82 height 17
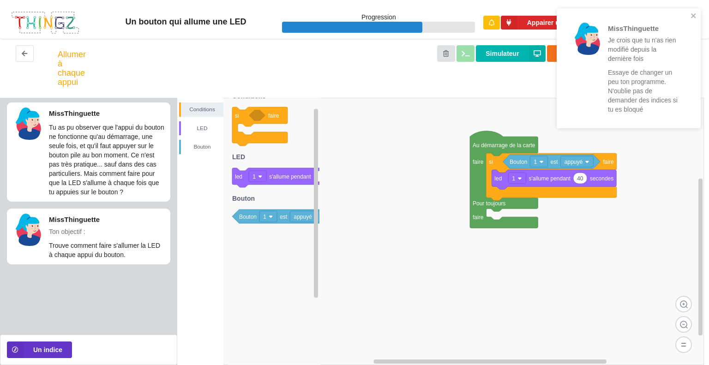
click at [539, 77] on div "Simulateur Téléverser Etape suivante" at bounding box center [398, 68] width 618 height 46
click at [499, 53] on button "Simulateur" at bounding box center [510, 53] width 69 height 17
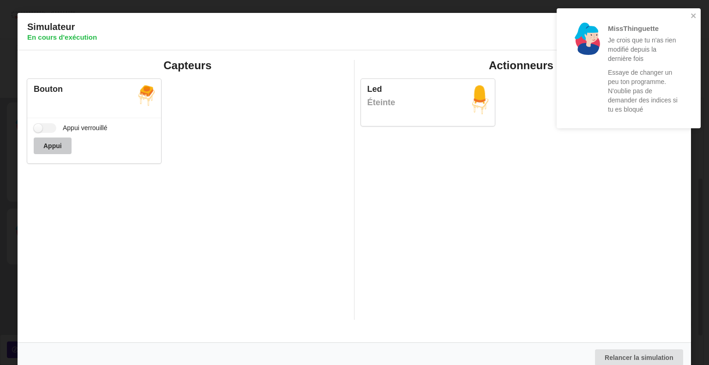
click at [49, 141] on button "Appui" at bounding box center [53, 146] width 38 height 17
click at [49, 140] on button "Appui" at bounding box center [53, 146] width 38 height 17
click at [44, 128] on label "Appui verrouillé" at bounding box center [71, 128] width 74 height 10
click at [44, 128] on input "Appui verrouillé" at bounding box center [45, 128] width 23 height 10
checkbox input "true"
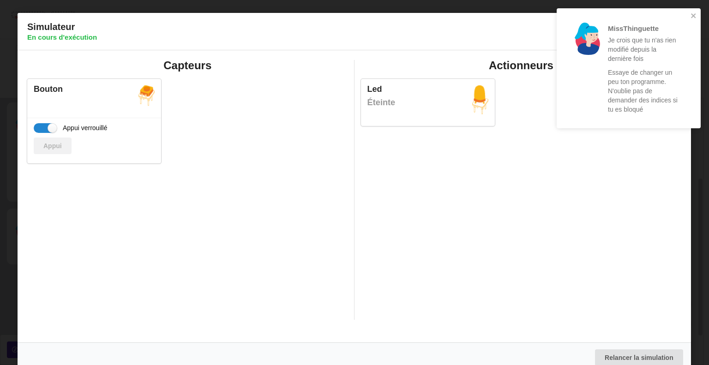
click at [54, 146] on div "Appui" at bounding box center [94, 146] width 121 height 17
click at [449, 82] on div "Led Éteinte" at bounding box center [428, 102] width 134 height 47
click at [694, 10] on div "MissThinguette Je crois que tu n'as rien modifié depuis la dernière fois Essaye…" at bounding box center [629, 68] width 144 height 120
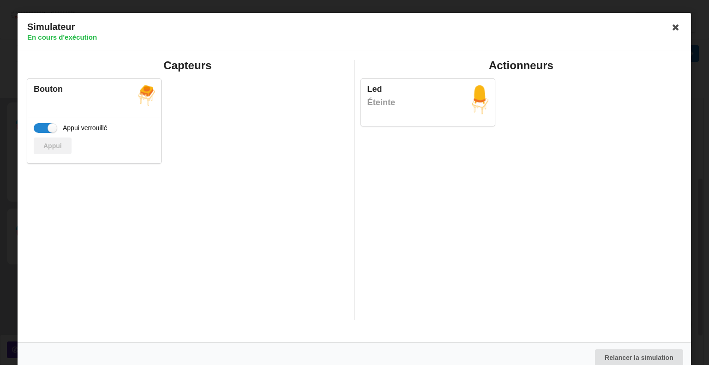
click at [670, 10] on div "MissThinguette Je crois que tu n'as rien modifié depuis la dernière fois Essaye…" at bounding box center [629, 8] width 148 height 4
click at [669, 30] on icon at bounding box center [676, 27] width 15 height 15
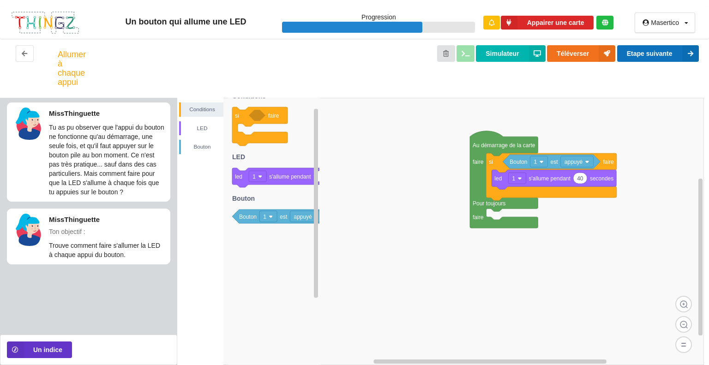
click at [667, 46] on button "Etape suivante" at bounding box center [658, 53] width 82 height 17
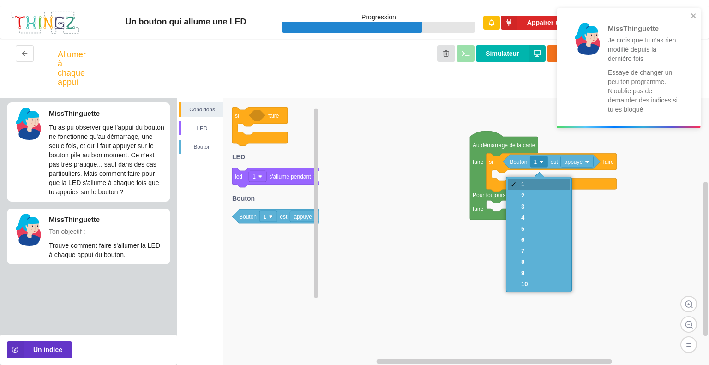
click at [526, 182] on div "1" at bounding box center [524, 184] width 6 height 7
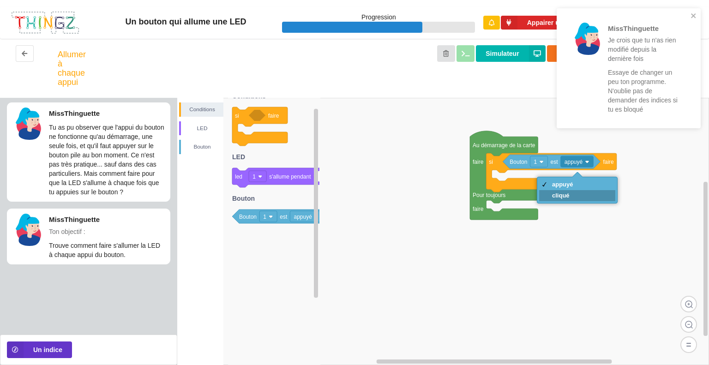
click at [566, 193] on div "cliqué" at bounding box center [562, 195] width 21 height 7
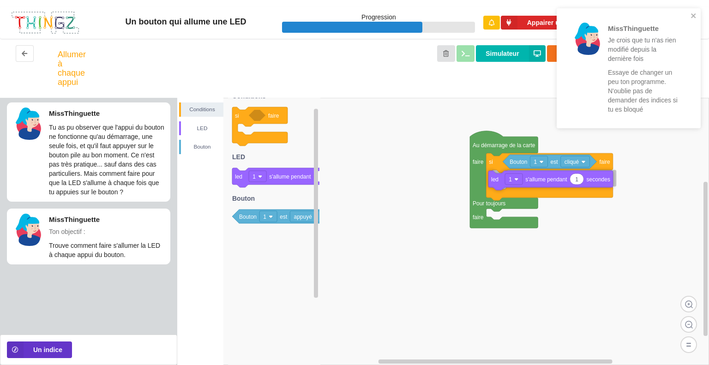
drag, startPoint x: 240, startPoint y: 174, endPoint x: 497, endPoint y: 177, distance: 256.1
click at [497, 177] on div "Conditions LED Bouton Au démarrage de la carte faire Pour toujours faire si fai…" at bounding box center [443, 231] width 532 height 267
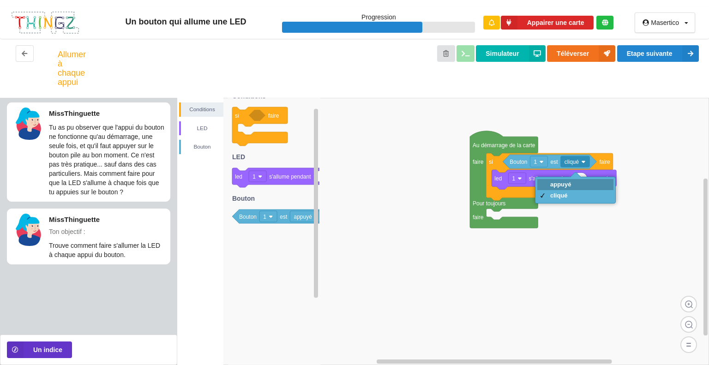
click at [563, 185] on div "appuyé" at bounding box center [560, 184] width 21 height 7
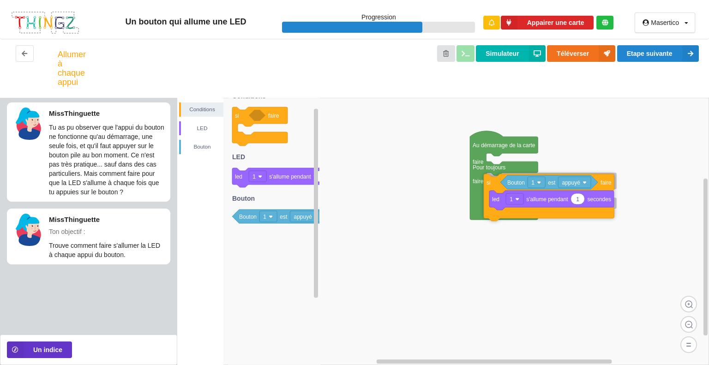
drag, startPoint x: 501, startPoint y: 166, endPoint x: 498, endPoint y: 186, distance: 20.9
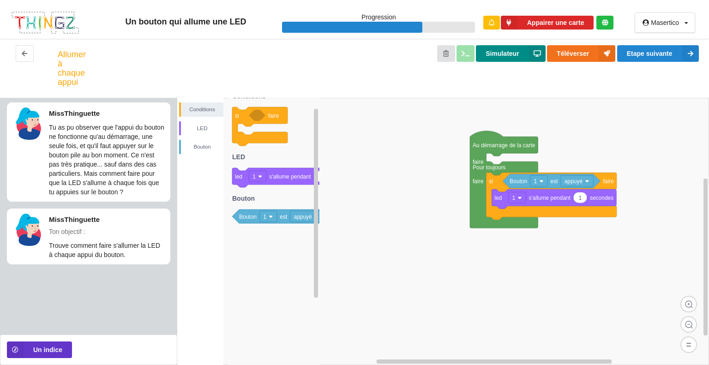
click at [505, 55] on button "Simulateur" at bounding box center [510, 53] width 69 height 17
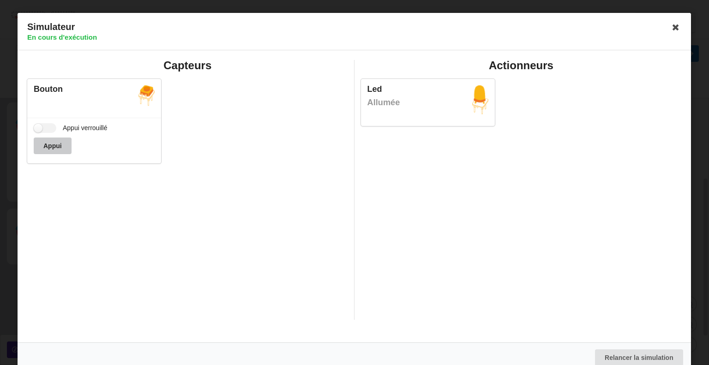
click at [66, 147] on button "Appui" at bounding box center [53, 146] width 38 height 17
click at [675, 25] on icon at bounding box center [676, 27] width 15 height 15
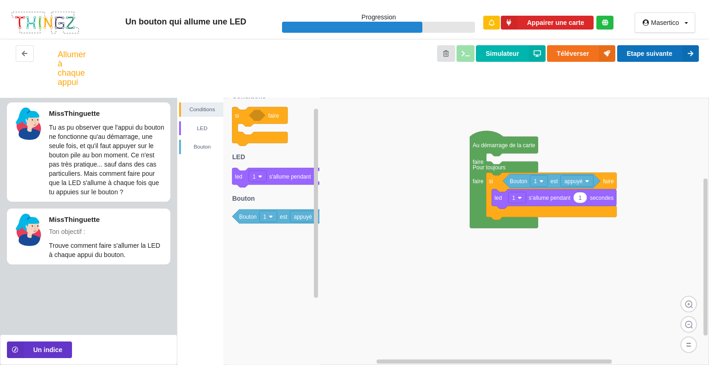
click at [653, 53] on button "Etape suivante" at bounding box center [658, 53] width 82 height 17
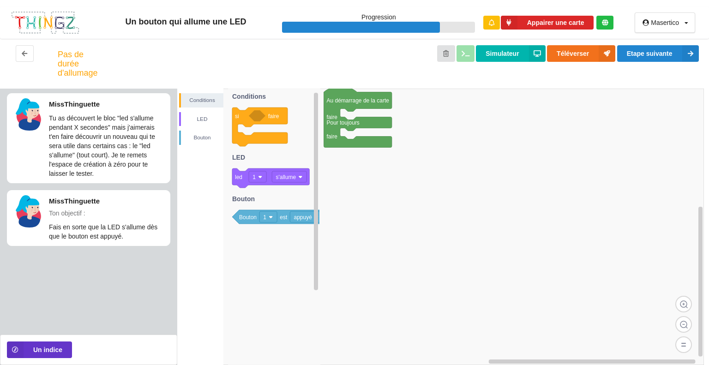
drag, startPoint x: 343, startPoint y: 103, endPoint x: 391, endPoint y: 114, distance: 48.6
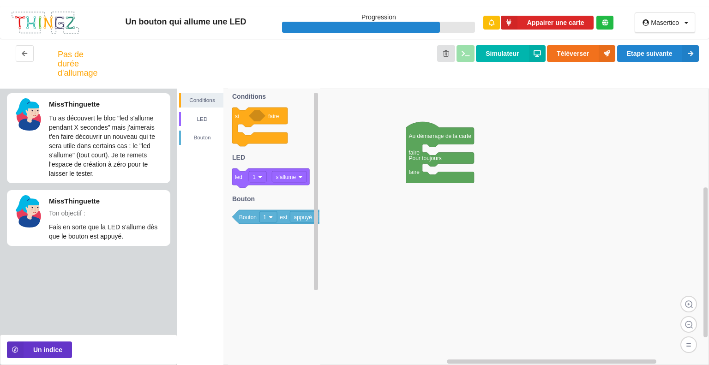
drag, startPoint x: 353, startPoint y: 106, endPoint x: 384, endPoint y: 126, distance: 37.4
click at [388, 131] on div "Conditions LED Bouton si faire led 1 s'allume Bouton 1 est appuyé Conditions LE…" at bounding box center [443, 227] width 532 height 276
click at [209, 138] on div "Bouton" at bounding box center [202, 137] width 42 height 9
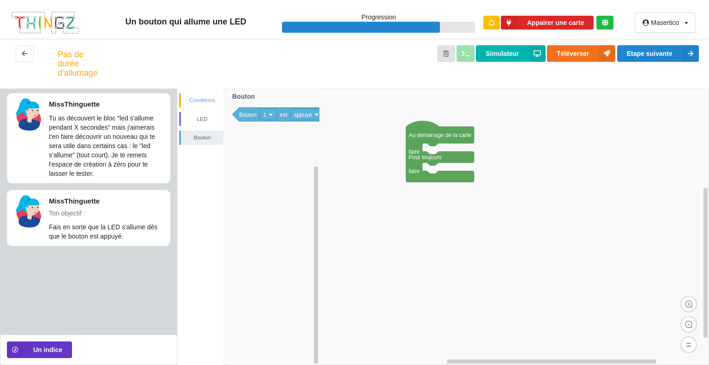
click at [205, 103] on div "Conditions" at bounding box center [202, 100] width 42 height 9
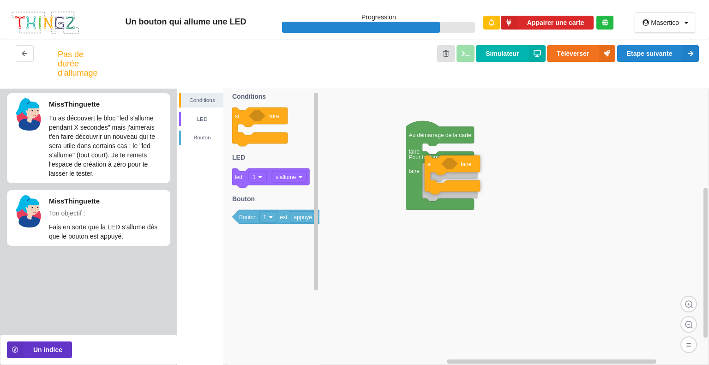
drag, startPoint x: 240, startPoint y: 123, endPoint x: 432, endPoint y: 171, distance: 197.9
click at [432, 171] on div "Conditions LED Bouton Au démarrage de la carte faire Pour toujours faire si fai…" at bounding box center [443, 227] width 532 height 276
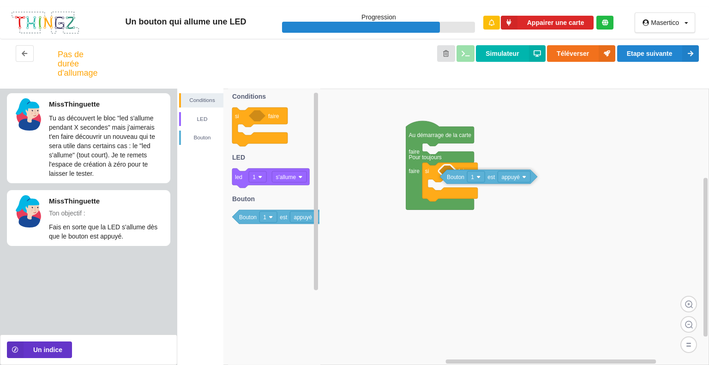
drag, startPoint x: 245, startPoint y: 215, endPoint x: 453, endPoint y: 175, distance: 211.5
click at [453, 175] on div "Conditions LED Bouton Au démarrage de la carte faire Pour toujours faire si fai…" at bounding box center [443, 227] width 532 height 276
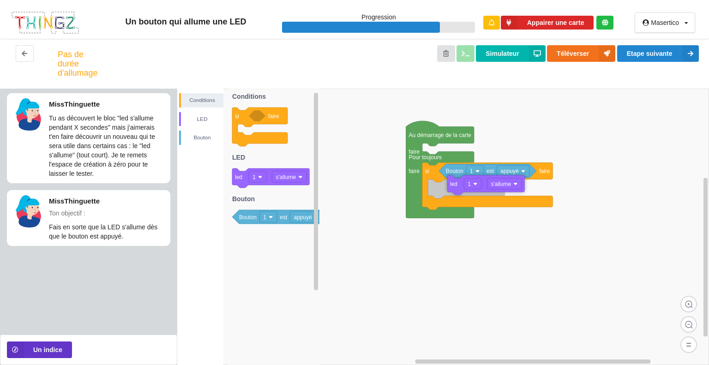
drag, startPoint x: 242, startPoint y: 182, endPoint x: 457, endPoint y: 189, distance: 215.2
click at [457, 189] on div "Conditions LED Bouton Au démarrage de la carte faire Pour toujours faire si fai…" at bounding box center [443, 227] width 532 height 276
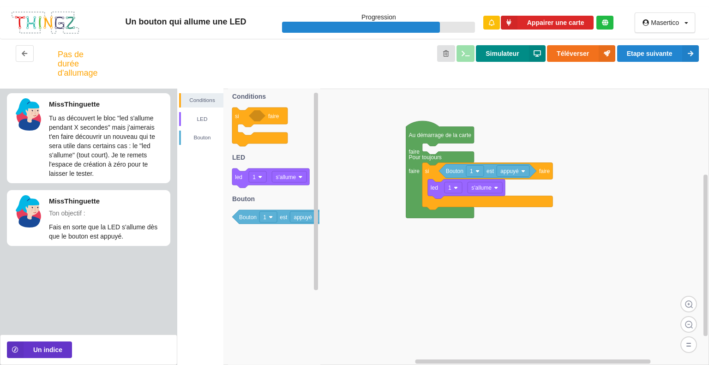
click at [514, 49] on button "Simulateur" at bounding box center [510, 53] width 69 height 17
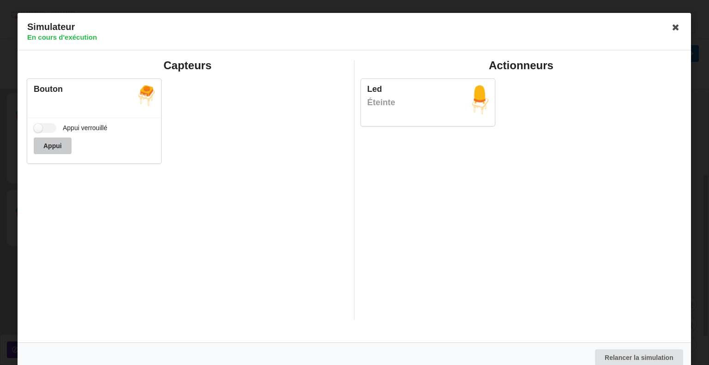
click at [61, 149] on button "Appui" at bounding box center [53, 146] width 38 height 17
click at [45, 143] on button "Appui" at bounding box center [53, 146] width 38 height 17
drag, startPoint x: 45, startPoint y: 143, endPoint x: 424, endPoint y: 48, distance: 390.5
click at [424, 48] on div "Simulateur En cours d'exécution Capteurs Bouton Appui verrouillé Appui Actionne…" at bounding box center [354, 192] width 673 height 359
click at [669, 22] on icon at bounding box center [676, 27] width 15 height 15
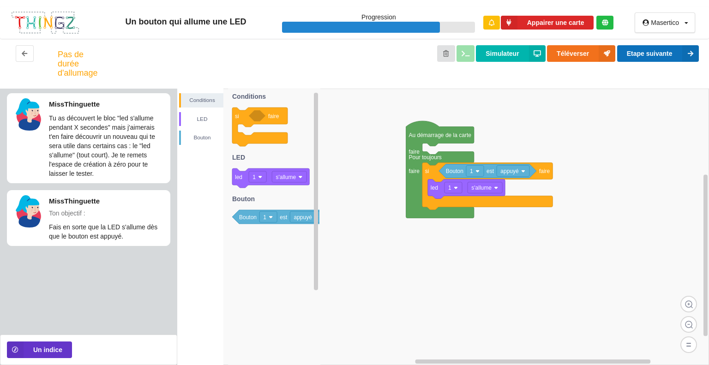
click at [690, 49] on icon at bounding box center [690, 53] width 17 height 17
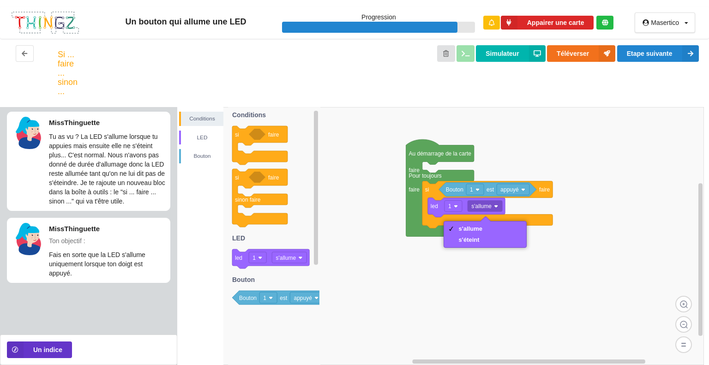
click at [583, 198] on rect at bounding box center [440, 236] width 527 height 258
click at [639, 65] on div "Simulateur Téléverser Etape suivante" at bounding box center [398, 72] width 618 height 55
click at [473, 226] on div "s'allume" at bounding box center [471, 228] width 24 height 7
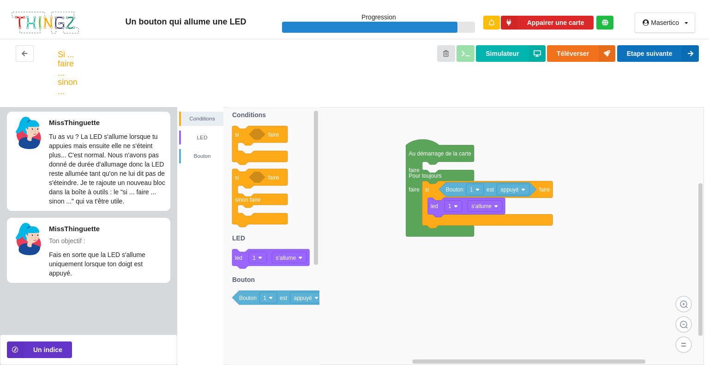
click at [675, 52] on button "Etape suivante" at bounding box center [658, 53] width 82 height 17
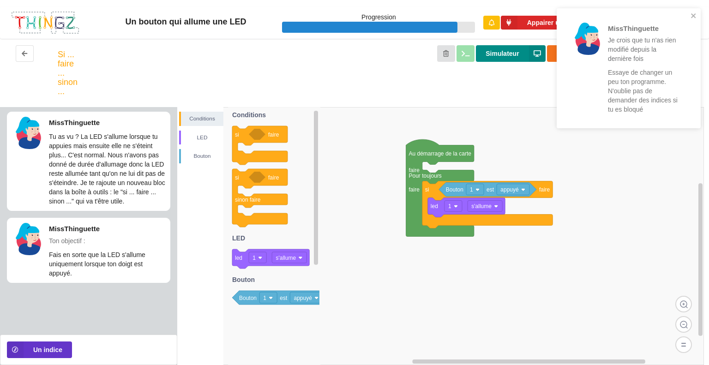
click at [504, 54] on button "Simulateur" at bounding box center [510, 53] width 69 height 17
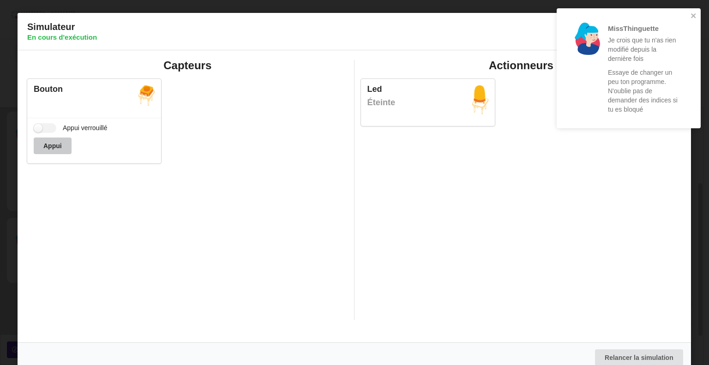
click at [54, 146] on button "Appui" at bounding box center [53, 146] width 38 height 17
click at [55, 141] on button "Appui" at bounding box center [53, 146] width 38 height 17
click at [43, 122] on div "Appui verrouillé Appui" at bounding box center [94, 141] width 134 height 46
click at [46, 131] on label "Appui verrouillé" at bounding box center [71, 128] width 74 height 10
click at [46, 131] on input "Appui verrouillé" at bounding box center [45, 128] width 23 height 10
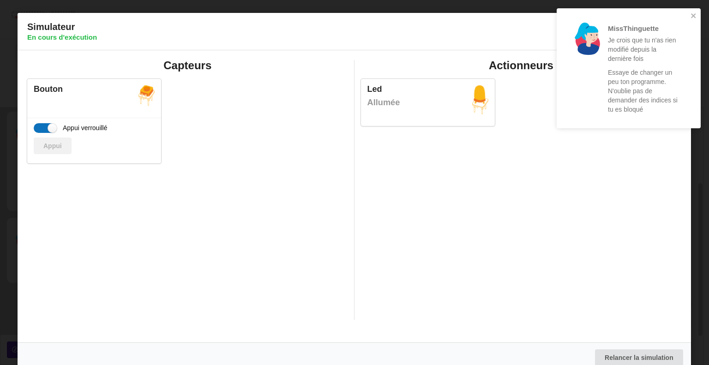
click at [45, 128] on label "Appui verrouillé" at bounding box center [71, 128] width 74 height 10
click at [45, 128] on input "Appui verrouillé" at bounding box center [45, 128] width 23 height 10
checkbox input "false"
click at [54, 205] on div "Capteurs Bouton Appui verrouillé Appui" at bounding box center [188, 190] width 334 height 260
click at [59, 154] on div "Appui verrouillé Appui" at bounding box center [94, 141] width 134 height 46
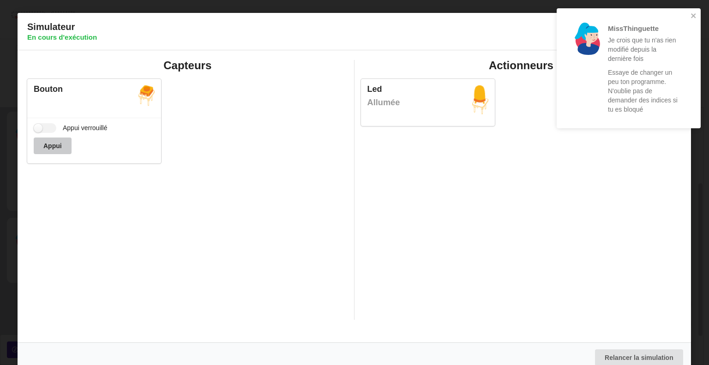
click at [60, 149] on button "Appui" at bounding box center [53, 146] width 38 height 17
click at [267, 167] on div "Bouton Appui verrouillé Appui" at bounding box center [187, 121] width 327 height 96
click at [694, 14] on icon "close" at bounding box center [693, 15] width 5 height 5
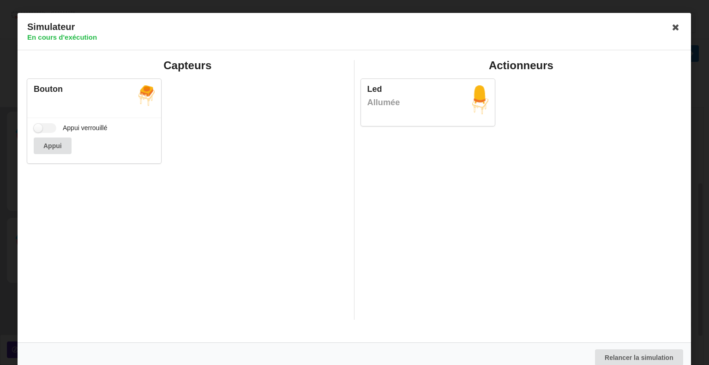
click at [668, 25] on body "Un bouton qui allume une LED Progression Appairer une carte Masertico Profil Dé…" at bounding box center [354, 182] width 709 height 365
click at [669, 25] on icon at bounding box center [676, 27] width 15 height 15
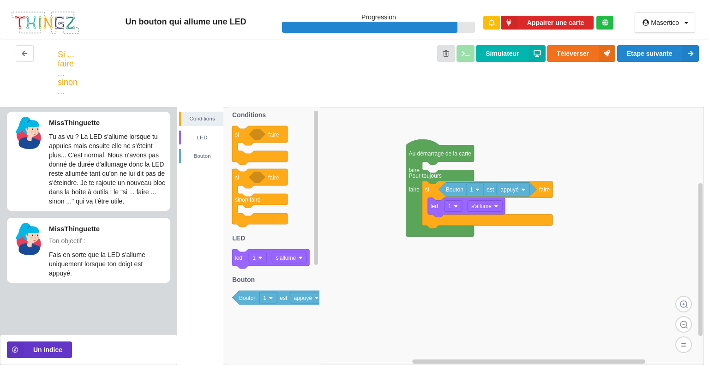
click at [677, 43] on div "Si ... faire ... sinon ... Simulateur Téléverser Etape suivante" at bounding box center [354, 73] width 709 height 68
click at [674, 47] on button "Etape suivante" at bounding box center [658, 53] width 82 height 17
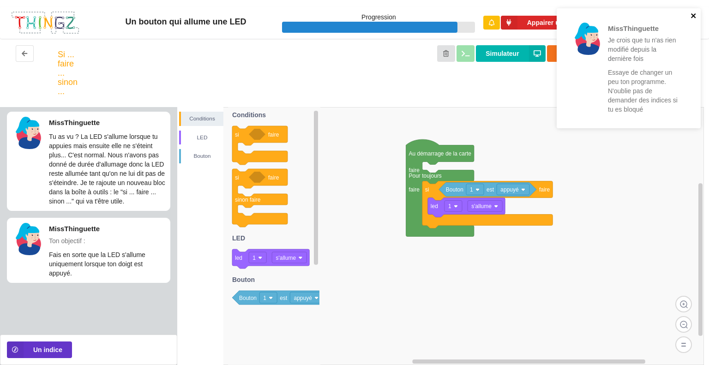
click at [691, 13] on icon "close" at bounding box center [693, 15] width 6 height 7
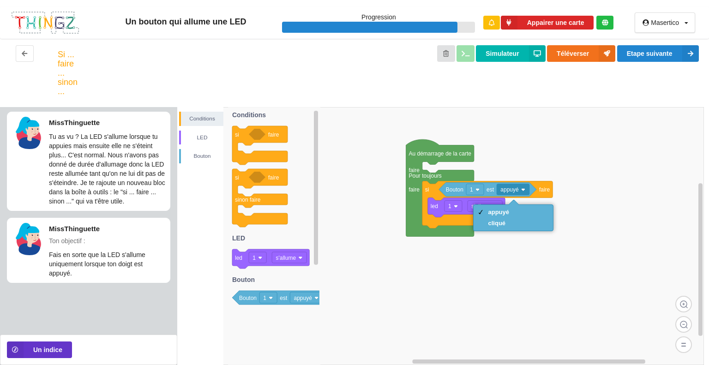
click at [518, 138] on rect at bounding box center [440, 236] width 527 height 258
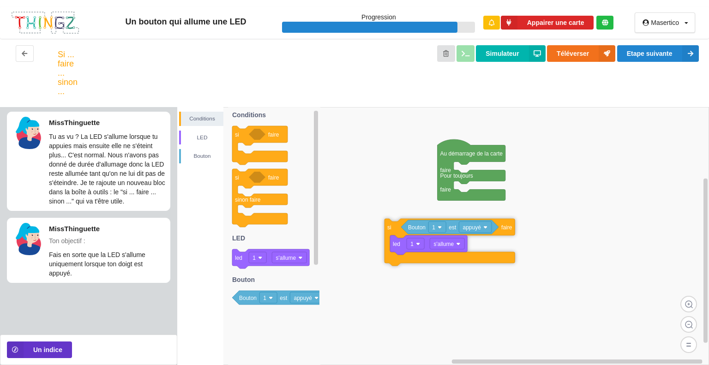
drag, startPoint x: 431, startPoint y: 189, endPoint x: 360, endPoint y: 228, distance: 80.5
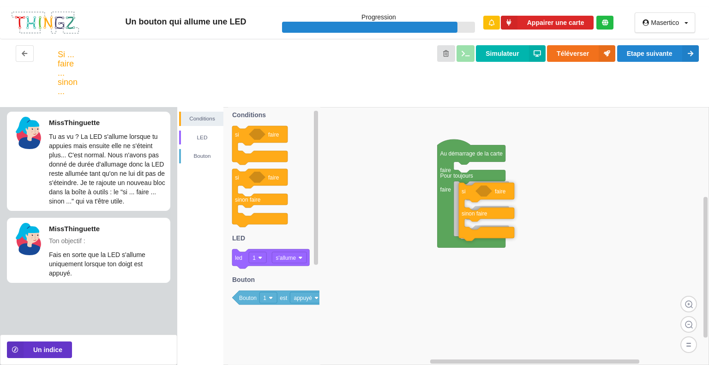
drag, startPoint x: 233, startPoint y: 177, endPoint x: 460, endPoint y: 191, distance: 227.0
click at [460, 191] on div "Conditions LED Bouton Au démarrage de la carte faire Pour toujours faire si fai…" at bounding box center [443, 236] width 532 height 258
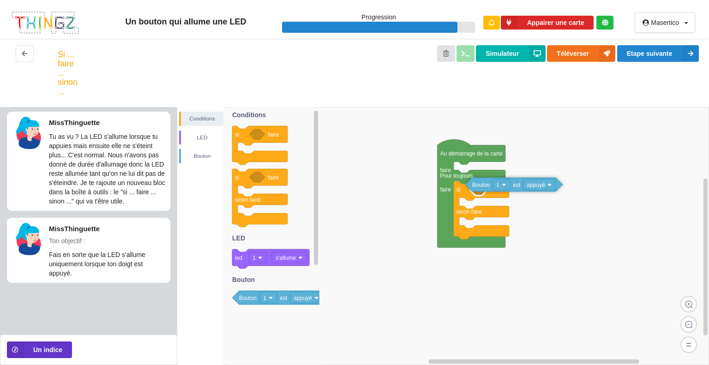
drag, startPoint x: 251, startPoint y: 303, endPoint x: 484, endPoint y: 190, distance: 259.0
click at [484, 190] on div "Conditions LED Bouton Au démarrage de la carte faire Pour toujours faire si fai…" at bounding box center [443, 236] width 532 height 258
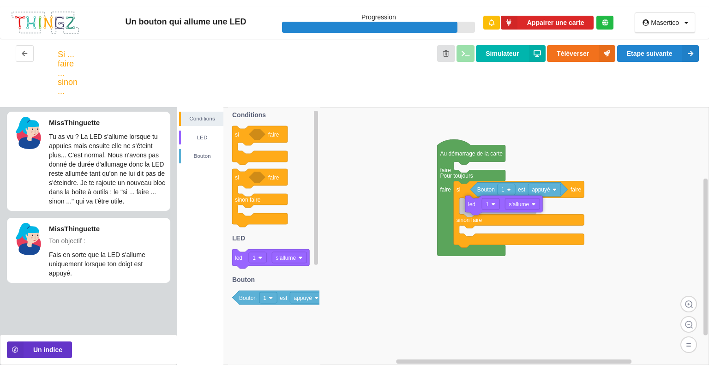
drag, startPoint x: 241, startPoint y: 256, endPoint x: 474, endPoint y: 203, distance: 239.1
click at [474, 203] on div "Conditions LED Bouton Au démarrage de la carte faire Pour toujours faire si fai…" at bounding box center [443, 236] width 532 height 258
drag, startPoint x: 240, startPoint y: 260, endPoint x: 489, endPoint y: 230, distance: 250.9
click at [489, 230] on div "Conditions LED Bouton Au démarrage de la carte faire Pour toujours faire si fai…" at bounding box center [443, 236] width 532 height 258
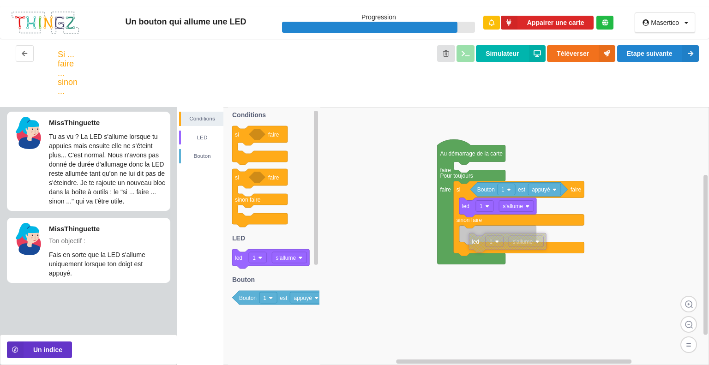
drag, startPoint x: 484, startPoint y: 234, endPoint x: 471, endPoint y: 248, distance: 18.3
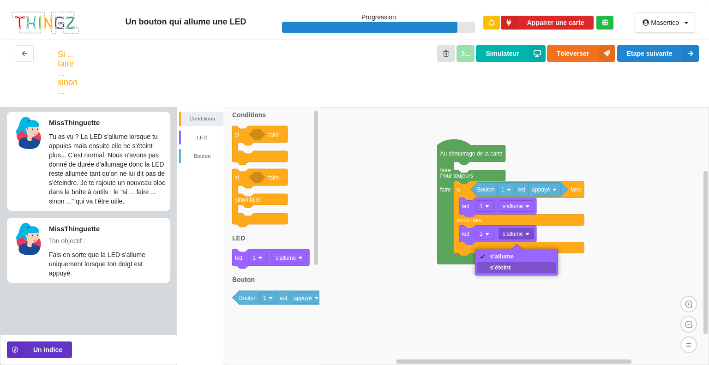
click at [511, 265] on div "s'éteint" at bounding box center [502, 267] width 24 height 7
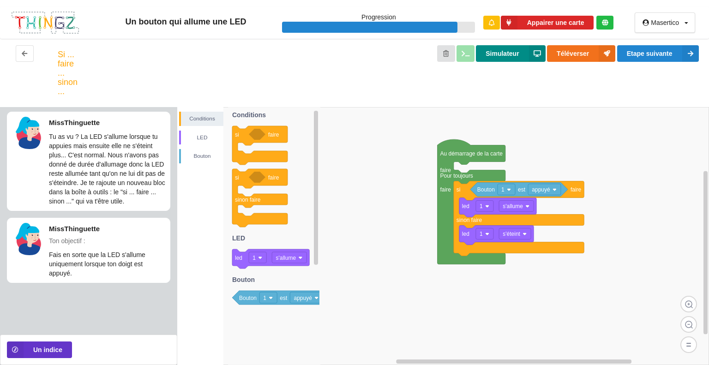
click at [522, 54] on button "Simulateur" at bounding box center [510, 53] width 69 height 17
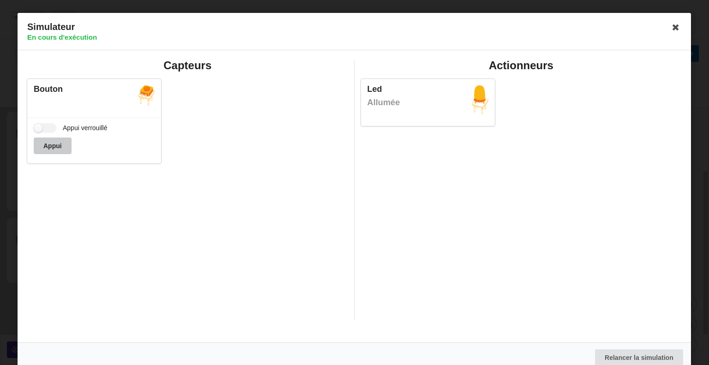
click at [65, 146] on button "Appui" at bounding box center [53, 146] width 38 height 17
click at [54, 141] on button "Appui" at bounding box center [53, 146] width 38 height 17
click at [48, 127] on label "Appui verrouillé" at bounding box center [71, 128] width 74 height 10
click at [48, 127] on input "Appui verrouillé" at bounding box center [45, 128] width 23 height 10
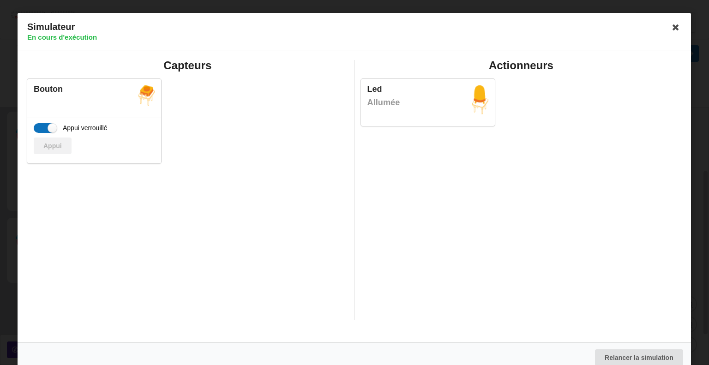
click at [48, 127] on label "Appui verrouillé" at bounding box center [71, 128] width 74 height 10
click at [48, 127] on input "Appui verrouillé" at bounding box center [45, 128] width 23 height 10
checkbox input "false"
click at [670, 26] on icon at bounding box center [676, 27] width 15 height 15
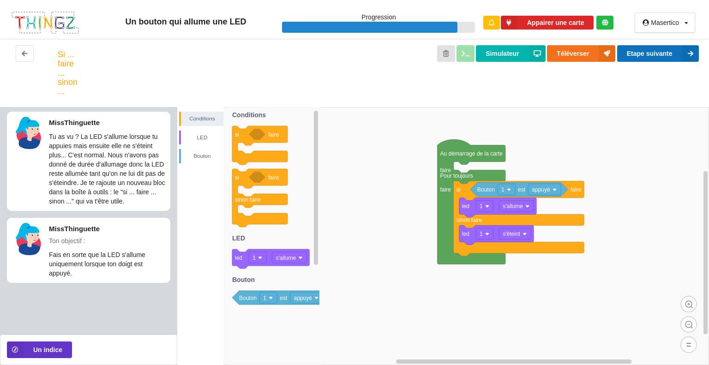
click at [656, 48] on button "Etape suivante" at bounding box center [658, 53] width 82 height 17
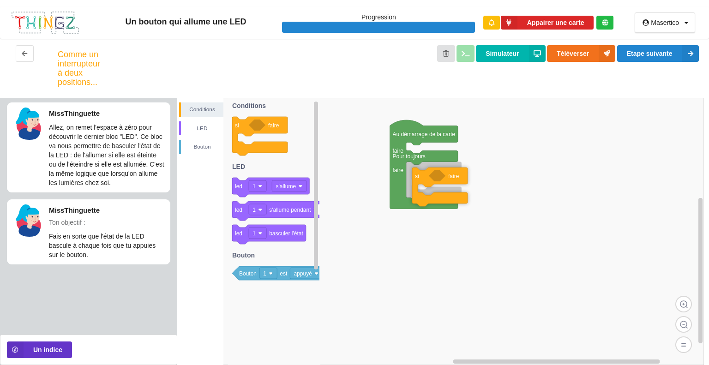
drag, startPoint x: 242, startPoint y: 126, endPoint x: 422, endPoint y: 175, distance: 186.7
click at [422, 175] on div "Conditions LED Bouton Au démarrage de la carte faire Pour toujours faire si fai…" at bounding box center [443, 231] width 532 height 267
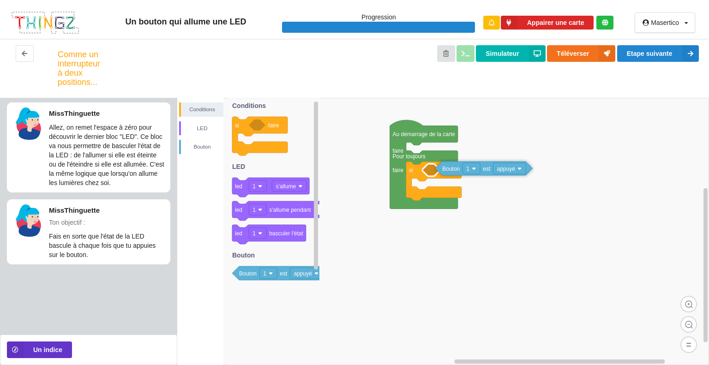
drag, startPoint x: 250, startPoint y: 278, endPoint x: 448, endPoint y: 174, distance: 223.3
click at [448, 174] on div "Conditions LED Bouton Au démarrage de la carte faire Pour toujours faire si fai…" at bounding box center [443, 231] width 532 height 267
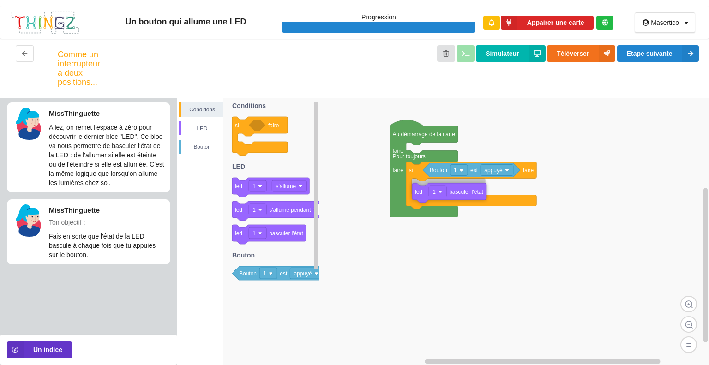
drag, startPoint x: 241, startPoint y: 241, endPoint x: 421, endPoint y: 200, distance: 184.7
click at [421, 200] on div "Conditions LED Bouton Au démarrage de la carte faire Pour toujours faire si fai…" at bounding box center [443, 231] width 532 height 267
click at [655, 58] on button "Etape suivante" at bounding box center [658, 53] width 82 height 17
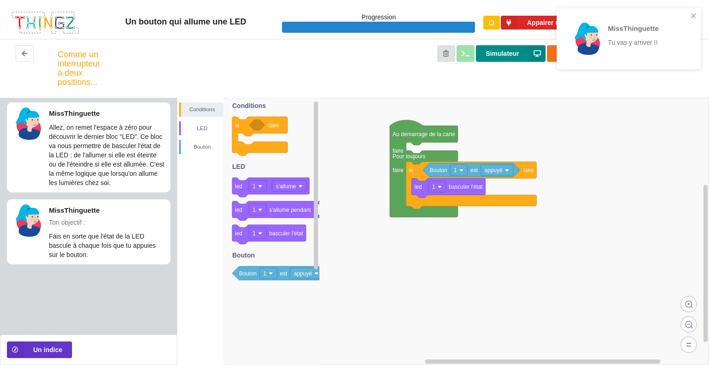
click at [527, 51] on button "Simulateur" at bounding box center [510, 53] width 69 height 17
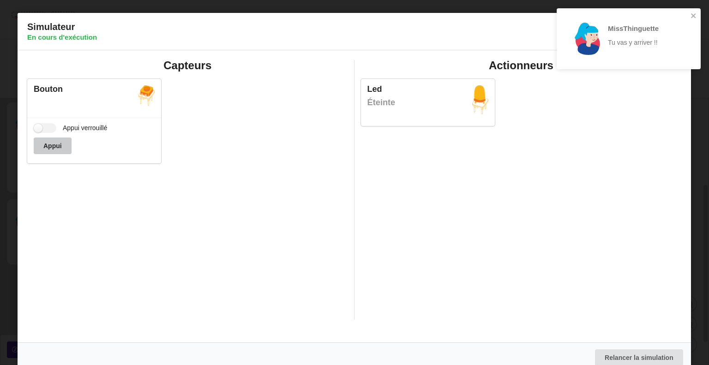
click at [57, 141] on button "Appui" at bounding box center [53, 146] width 38 height 17
click at [63, 144] on button "Appui" at bounding box center [53, 146] width 38 height 17
click at [57, 153] on button "Appui" at bounding box center [53, 146] width 38 height 17
click at [58, 151] on button "Appui" at bounding box center [53, 146] width 38 height 17
click at [692, 12] on icon "close" at bounding box center [693, 15] width 6 height 7
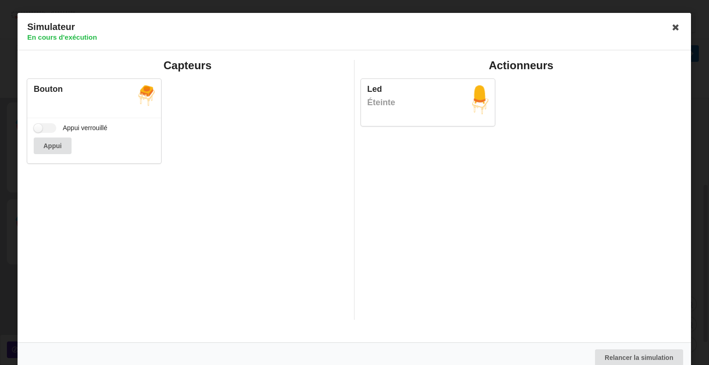
click at [666, 27] on div "MissThinguette Tu vas y arriver !!" at bounding box center [629, 41] width 148 height 71
click at [669, 28] on icon at bounding box center [676, 27] width 15 height 15
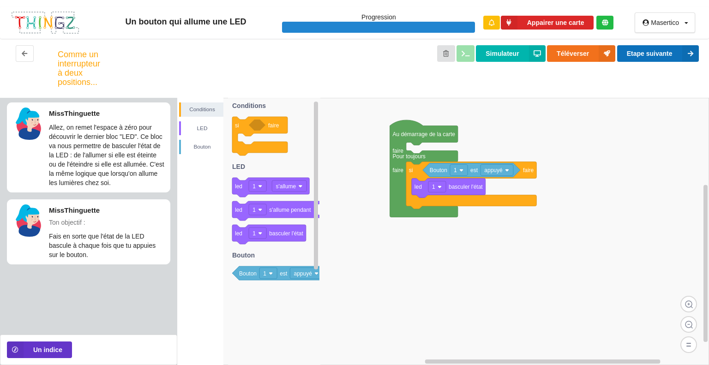
click at [636, 48] on button "Etape suivante" at bounding box center [658, 53] width 82 height 17
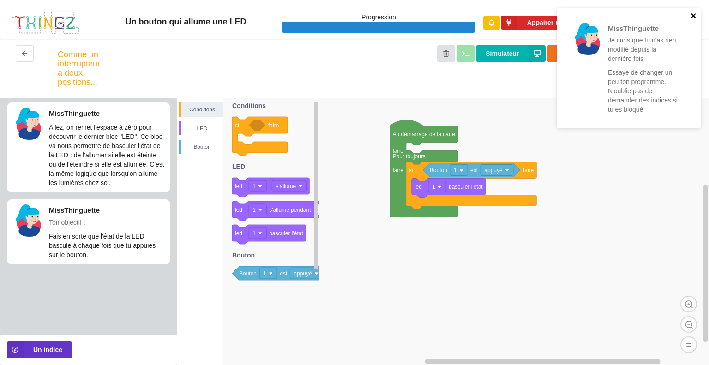
click at [690, 16] on icon "close" at bounding box center [693, 15] width 6 height 7
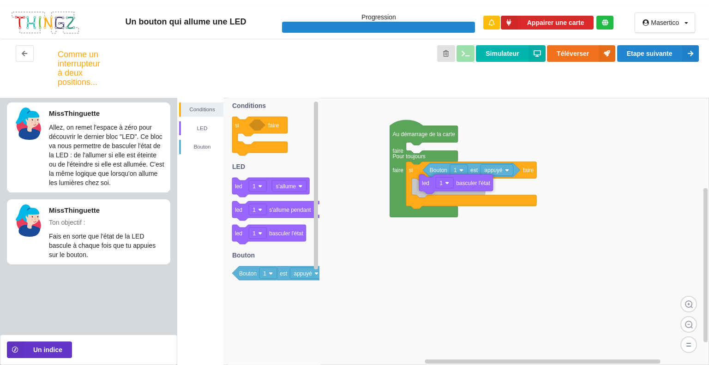
drag, startPoint x: 292, startPoint y: 228, endPoint x: 479, endPoint y: 179, distance: 193.8
click at [479, 179] on div "Conditions LED Bouton Au démarrage de la carte faire Pour toujours faire si fai…" at bounding box center [443, 231] width 532 height 267
click at [679, 47] on button "Etape suivante" at bounding box center [658, 53] width 82 height 17
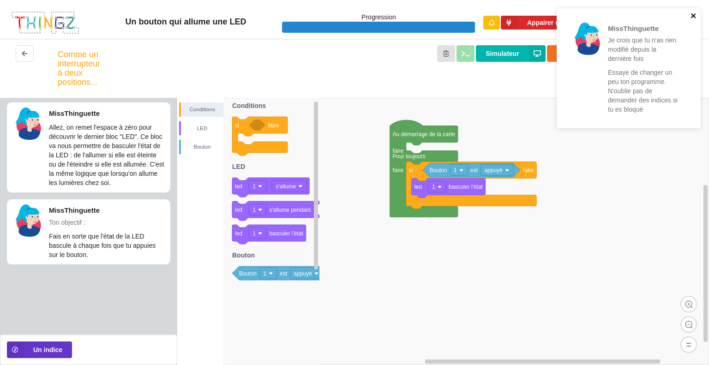
click at [692, 13] on icon "close" at bounding box center [693, 15] width 6 height 7
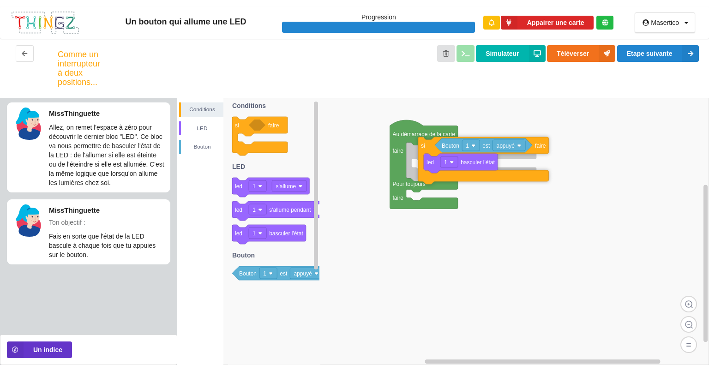
drag, startPoint x: 418, startPoint y: 173, endPoint x: 429, endPoint y: 148, distance: 27.5
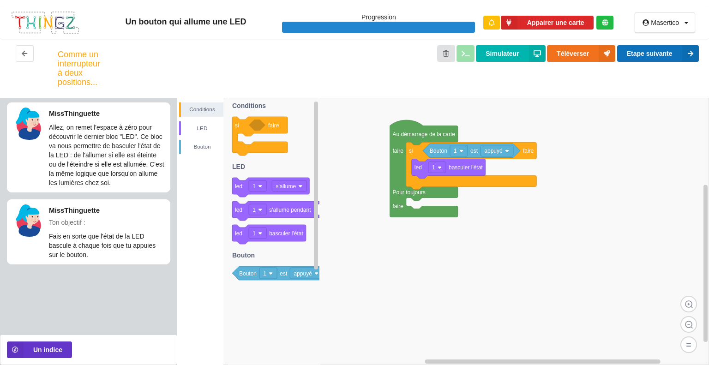
click at [662, 59] on button "Etape suivante" at bounding box center [658, 53] width 82 height 17
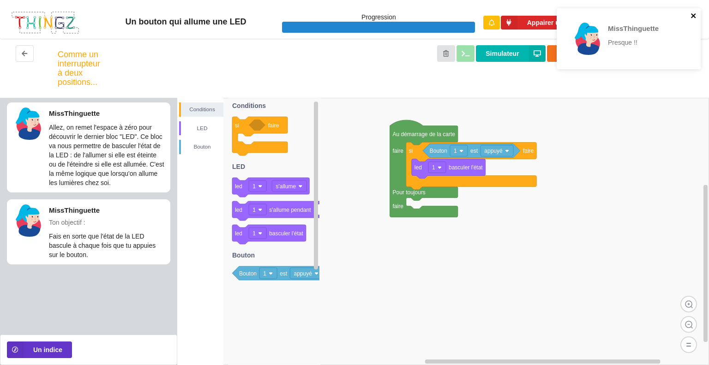
click at [694, 14] on icon "close" at bounding box center [693, 15] width 5 height 5
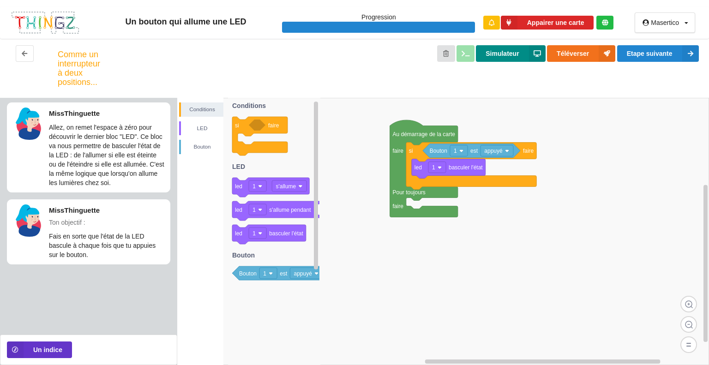
click at [495, 49] on button "Simulateur" at bounding box center [510, 53] width 69 height 17
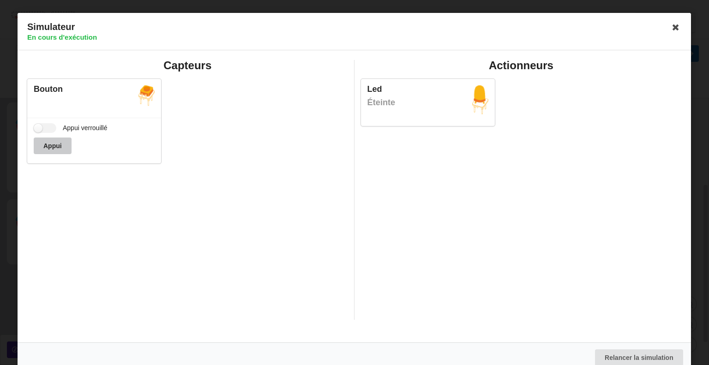
click at [60, 143] on button "Appui" at bounding box center [53, 146] width 38 height 17
click at [38, 123] on label "Appui verrouillé" at bounding box center [71, 128] width 74 height 10
click at [38, 123] on input "Appui verrouillé" at bounding box center [45, 128] width 23 height 10
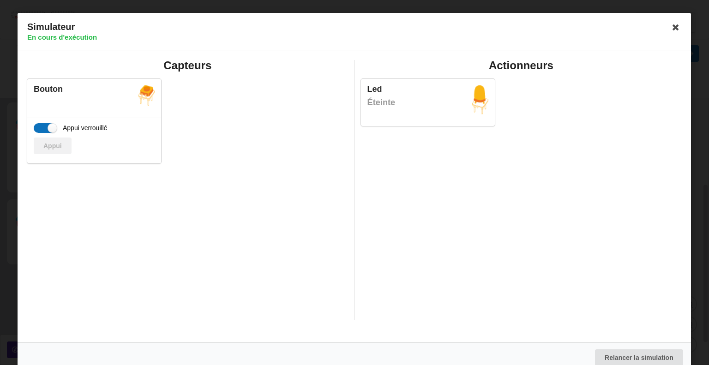
click at [38, 123] on label "Appui verrouillé" at bounding box center [71, 128] width 74 height 10
click at [38, 123] on input "Appui verrouillé" at bounding box center [45, 128] width 23 height 10
checkbox input "false"
click at [669, 32] on icon at bounding box center [676, 27] width 15 height 15
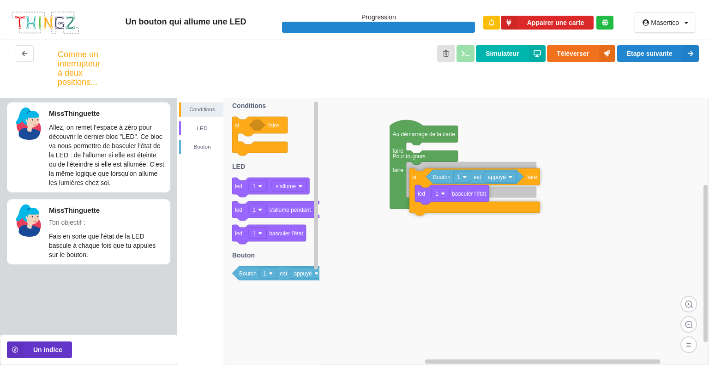
drag, startPoint x: 417, startPoint y: 153, endPoint x: 420, endPoint y: 179, distance: 26.0
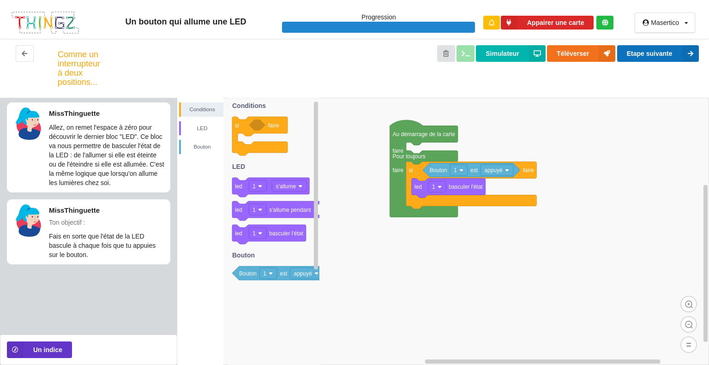
click at [629, 56] on button "Etape suivante" at bounding box center [658, 53] width 82 height 17
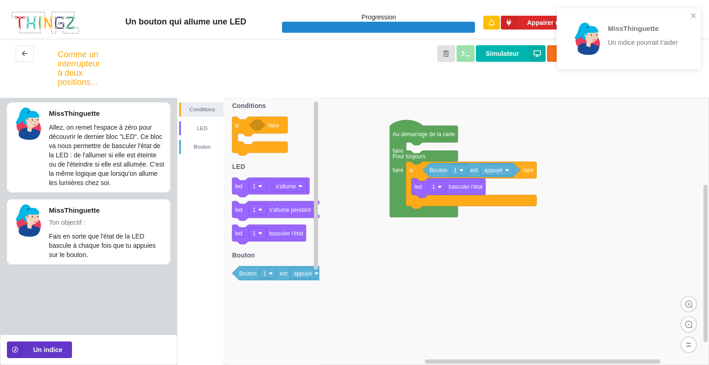
click at [690, 16] on div "MissThinguette Un indice pourrait t'aider" at bounding box center [625, 39] width 130 height 54
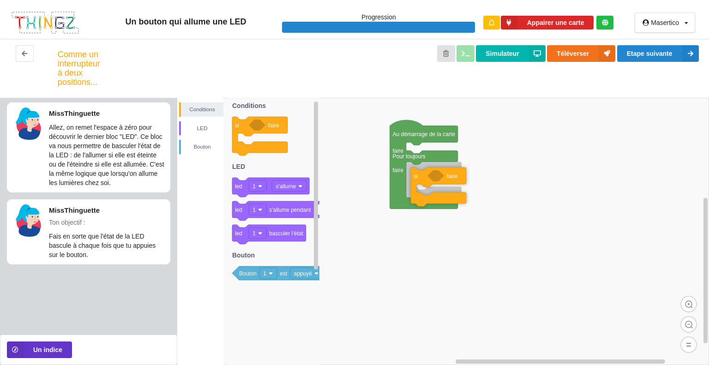
drag, startPoint x: 233, startPoint y: 127, endPoint x: 412, endPoint y: 178, distance: 185.2
click at [412, 178] on div "Conditions LED Bouton Au démarrage de la carte faire Pour toujours faire si fai…" at bounding box center [443, 231] width 532 height 267
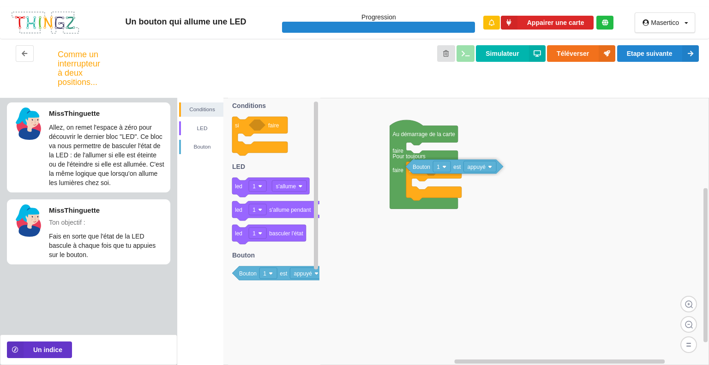
drag, startPoint x: 284, startPoint y: 271, endPoint x: 458, endPoint y: 165, distance: 203.8
click at [458, 165] on div "Conditions LED Bouton Au démarrage de la carte faire Pour toujours faire si fai…" at bounding box center [443, 231] width 532 height 267
drag, startPoint x: 423, startPoint y: 171, endPoint x: 439, endPoint y: 179, distance: 18.0
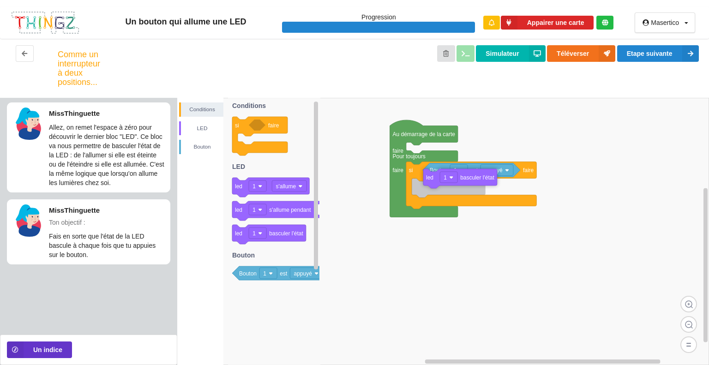
drag, startPoint x: 244, startPoint y: 237, endPoint x: 434, endPoint y: 188, distance: 196.4
click at [434, 188] on div "Conditions LED Bouton Au démarrage de la carte faire Pour toujours faire si fai…" at bounding box center [443, 231] width 532 height 267
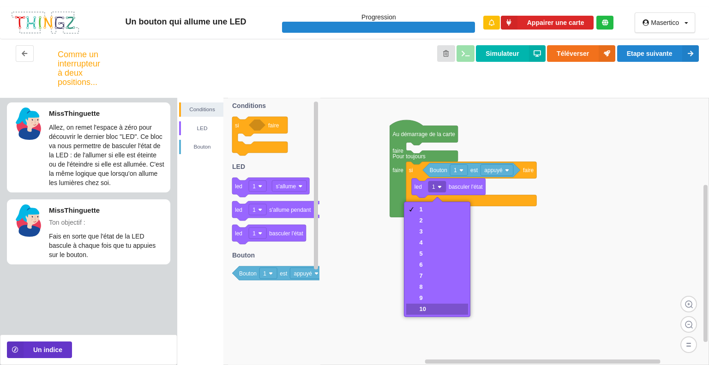
click at [423, 306] on div "10" at bounding box center [422, 308] width 6 height 7
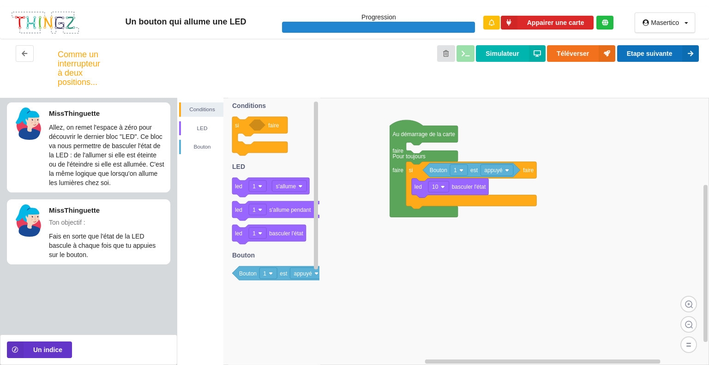
click at [639, 60] on button "Etape suivante" at bounding box center [658, 53] width 82 height 17
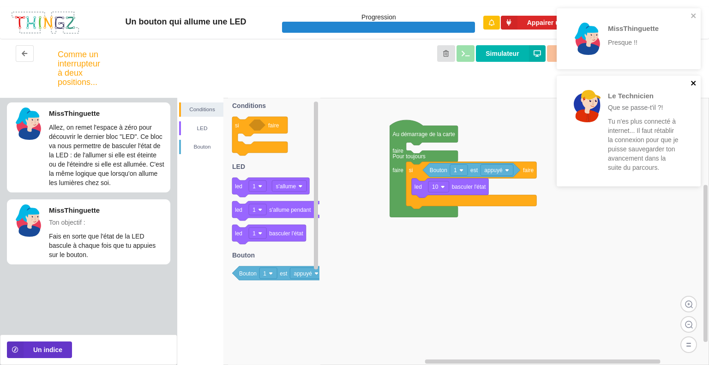
click at [690, 86] on icon "close" at bounding box center [693, 82] width 6 height 7
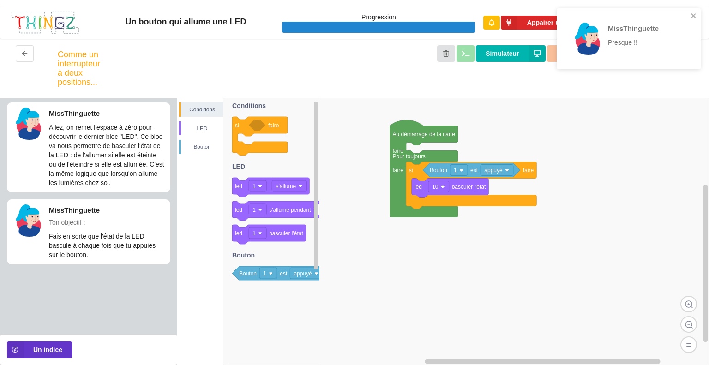
click at [693, 21] on div "MissThinguette Presque !!" at bounding box center [629, 38] width 144 height 61
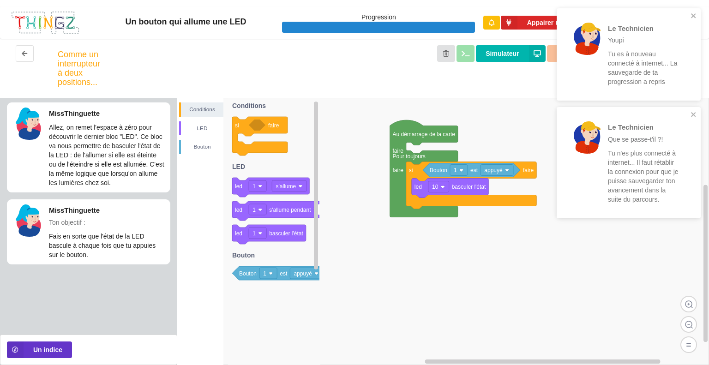
click at [545, 126] on rect at bounding box center [443, 231] width 532 height 267
click at [692, 116] on icon "close" at bounding box center [693, 114] width 5 height 5
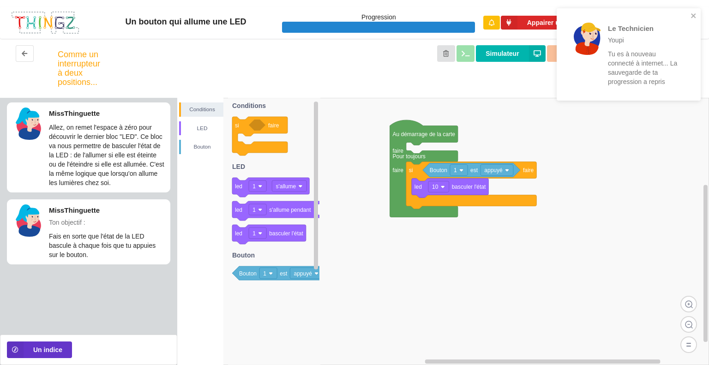
click at [688, 20] on div "Le Technicien Youpi Tu es à nouveau connecté à internet... La sauvegarde de ta …" at bounding box center [625, 54] width 130 height 85
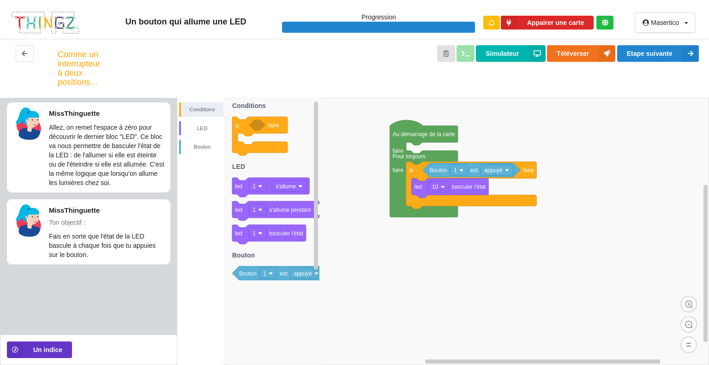
click at [646, 60] on div "Un bouton qui allume une LED Progression Appairer une carte Masertico Profil Dé…" at bounding box center [354, 182] width 709 height 365
click at [646, 60] on button "Etape suivante" at bounding box center [658, 53] width 82 height 17
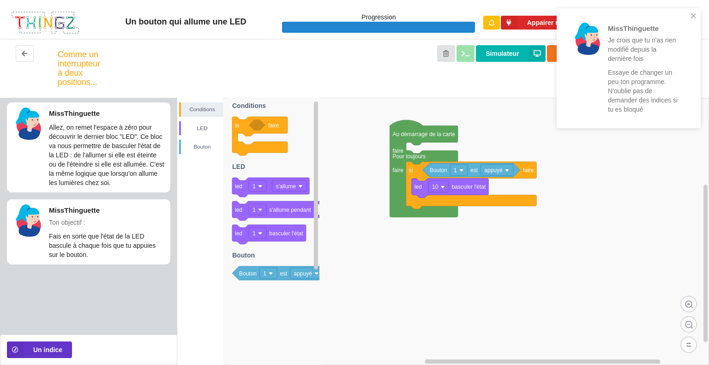
click at [694, 11] on div "MissThinguette Je crois que tu n'as rien modifié depuis la dernière fois Essaye…" at bounding box center [629, 68] width 144 height 120
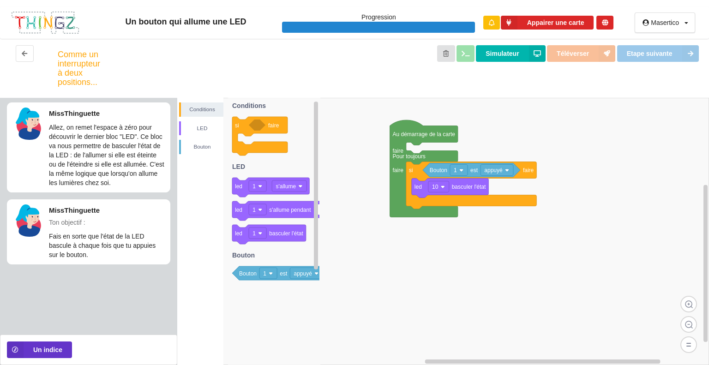
click at [684, 50] on span "Etape suivante" at bounding box center [658, 53] width 83 height 7
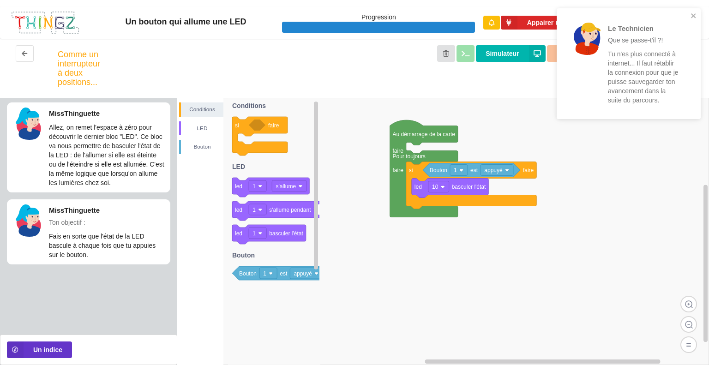
click at [655, 147] on rect at bounding box center [443, 231] width 532 height 267
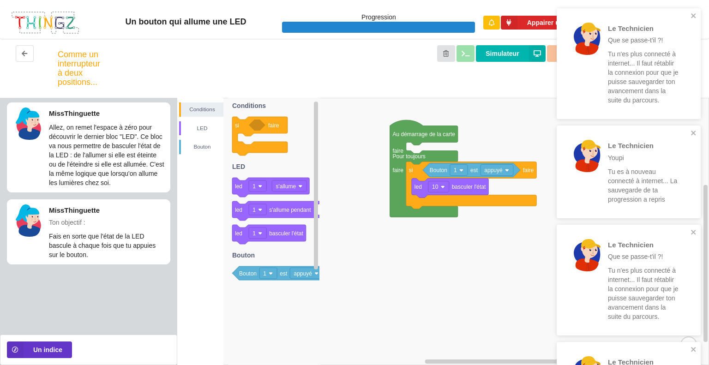
click at [482, 269] on rect at bounding box center [443, 231] width 532 height 267
click at [691, 13] on icon "close" at bounding box center [693, 15] width 5 height 5
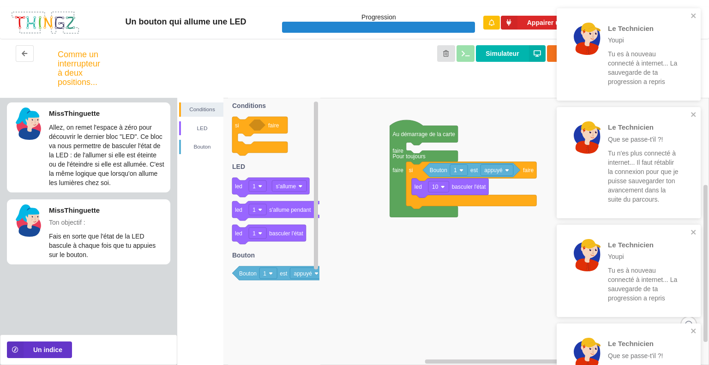
click at [689, 5] on div "Un bouton qui allume une LED Progression Appairer une carte Masertico Profil Dé…" at bounding box center [354, 19] width 709 height 39
click at [695, 17] on icon "close" at bounding box center [693, 15] width 6 height 7
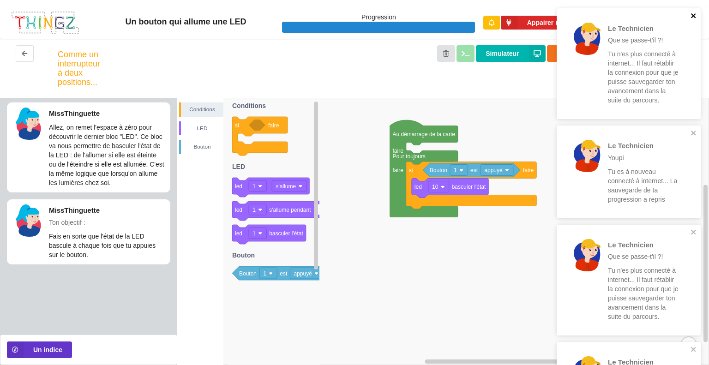
click at [694, 16] on icon "close" at bounding box center [693, 15] width 5 height 5
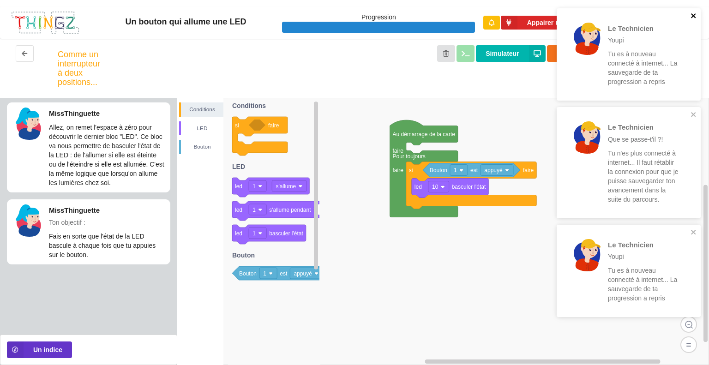
click at [693, 16] on icon "close" at bounding box center [693, 15] width 5 height 5
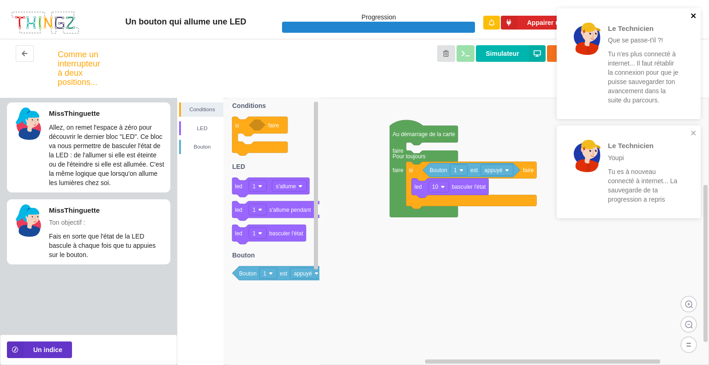
click at [692, 14] on icon "close" at bounding box center [693, 15] width 5 height 5
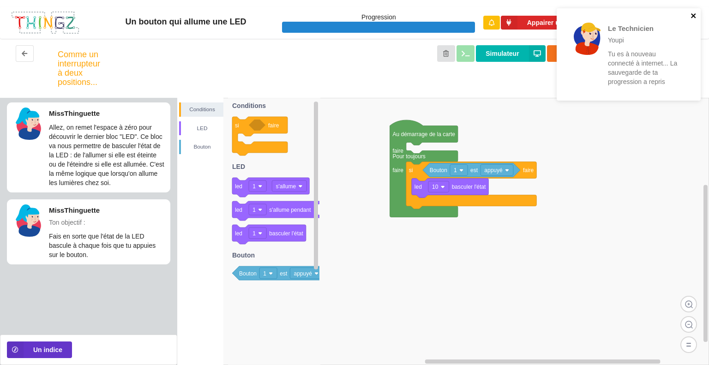
click at [692, 14] on icon "close" at bounding box center [693, 15] width 5 height 5
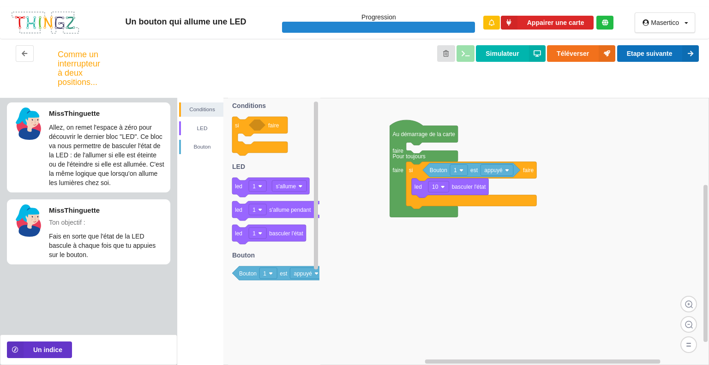
click at [661, 52] on button "Etape suivante" at bounding box center [658, 53] width 82 height 17
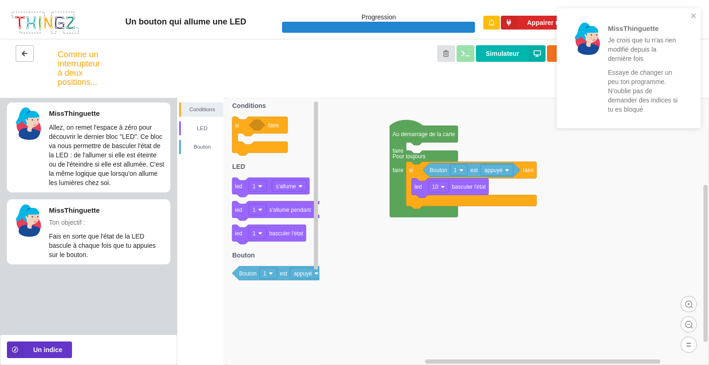
click at [30, 53] on button at bounding box center [25, 53] width 18 height 17
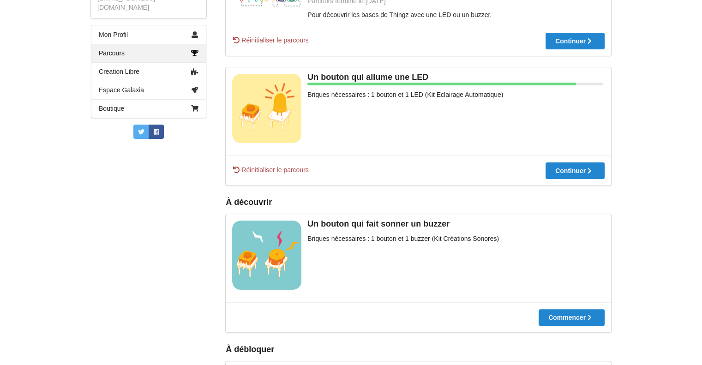
scroll to position [193, 0]
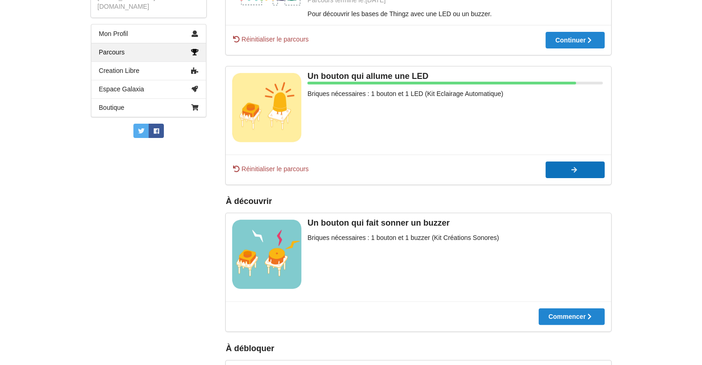
click at [569, 163] on button "Continuer" at bounding box center [574, 170] width 59 height 17
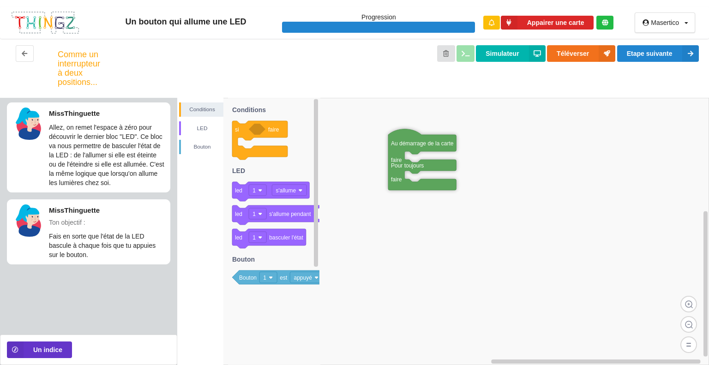
drag, startPoint x: 333, startPoint y: 111, endPoint x: 401, endPoint y: 143, distance: 75.6
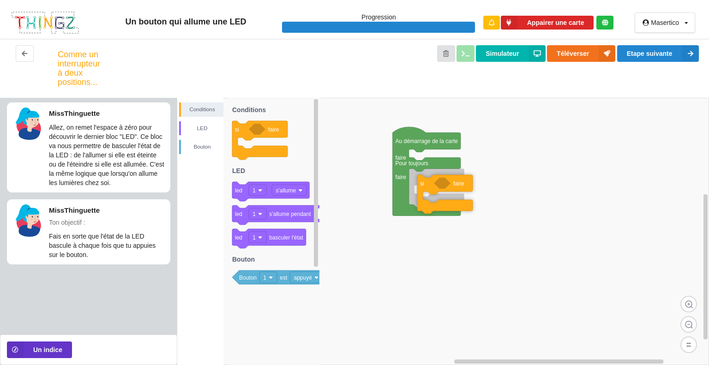
drag, startPoint x: 241, startPoint y: 126, endPoint x: 424, endPoint y: 176, distance: 189.0
click at [424, 176] on div "Conditions LED Bouton Au démarrage de la carte faire Pour toujours faire si fai…" at bounding box center [443, 231] width 532 height 267
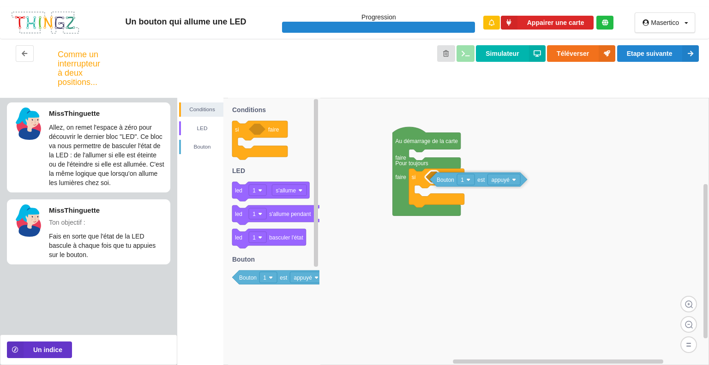
drag, startPoint x: 243, startPoint y: 276, endPoint x: 439, endPoint y: 179, distance: 219.2
click at [439, 179] on div "Conditions LED Bouton Au démarrage de la carte faire Pour toujours faire si fai…" at bounding box center [443, 231] width 532 height 267
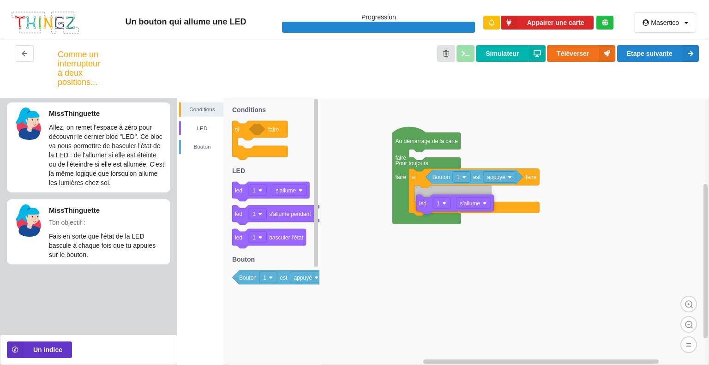
drag, startPoint x: 243, startPoint y: 192, endPoint x: 427, endPoint y: 203, distance: 184.5
click at [427, 203] on div "Conditions LED Bouton Au démarrage de la carte faire Pour toujours faire si fai…" at bounding box center [443, 231] width 532 height 267
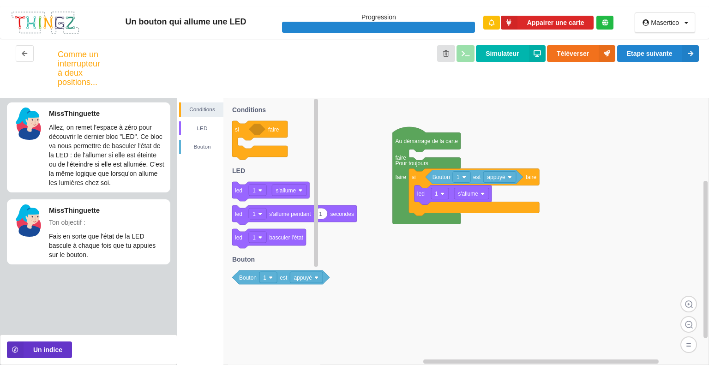
drag, startPoint x: 248, startPoint y: 247, endPoint x: 243, endPoint y: 241, distance: 7.2
click at [243, 241] on g "si faire led 1 s'allume 1 led 1 s'allume pendant secondes led 1 basculer l'état…" at bounding box center [294, 193] width 125 height 181
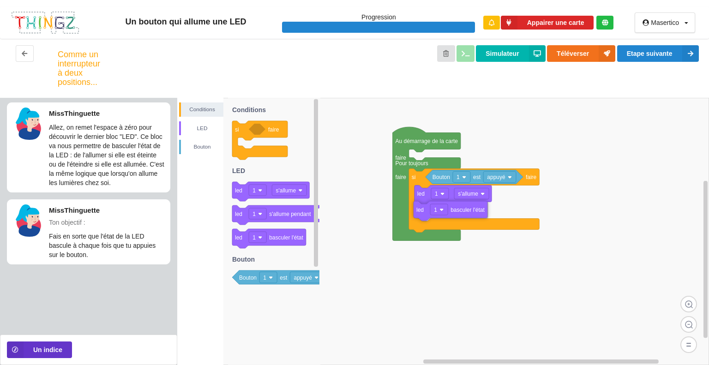
drag, startPoint x: 243, startPoint y: 241, endPoint x: 425, endPoint y: 214, distance: 183.5
click at [425, 214] on div "Conditions LED Bouton Au démarrage de la carte faire Pour toujours faire si fai…" at bounding box center [443, 231] width 532 height 267
click at [652, 54] on button "Etape suivante" at bounding box center [658, 53] width 82 height 17
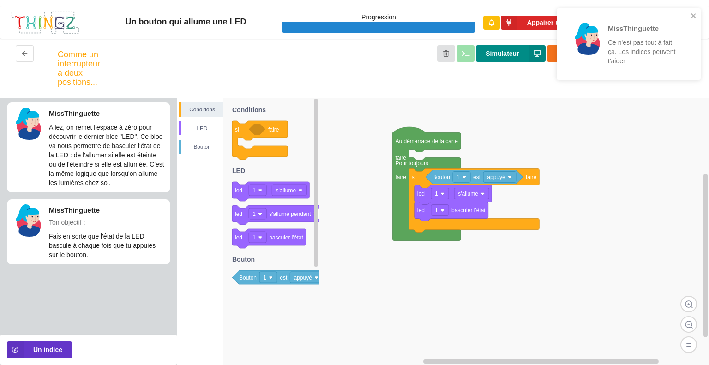
click at [513, 58] on button "Simulateur" at bounding box center [510, 53] width 69 height 17
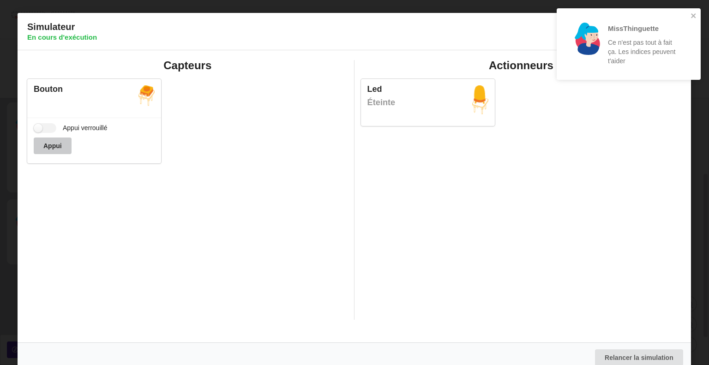
click at [49, 144] on button "Appui" at bounding box center [53, 146] width 38 height 17
click at [46, 129] on label "Appui verrouillé" at bounding box center [71, 128] width 74 height 10
click at [46, 129] on input "Appui verrouillé" at bounding box center [45, 128] width 23 height 10
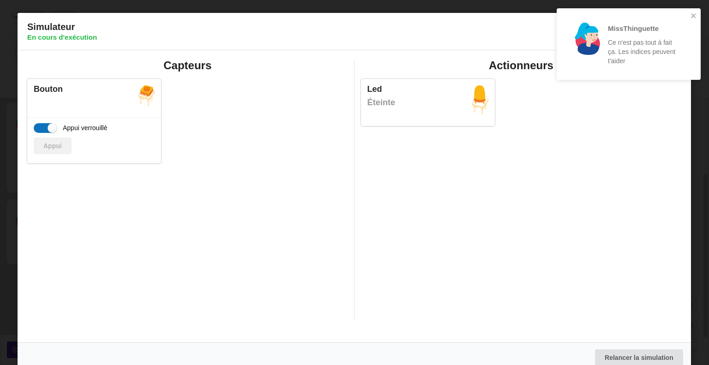
click at [46, 129] on label "Appui verrouillé" at bounding box center [71, 128] width 74 height 10
click at [46, 129] on input "Appui verrouillé" at bounding box center [45, 128] width 23 height 10
checkbox input "false"
click at [692, 18] on icon "close" at bounding box center [693, 15] width 6 height 7
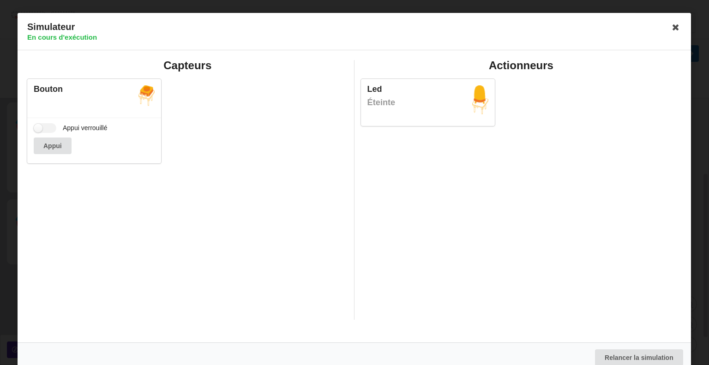
click at [668, 10] on div "MissThinguette Ce n'est pas tout à fait ça. Les indices peuvent t'aider" at bounding box center [629, 8] width 148 height 4
click at [677, 27] on icon at bounding box center [676, 27] width 15 height 15
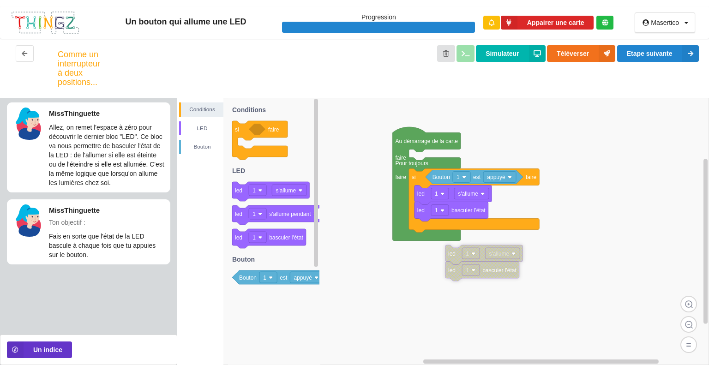
drag, startPoint x: 456, startPoint y: 260, endPoint x: 452, endPoint y: 247, distance: 13.6
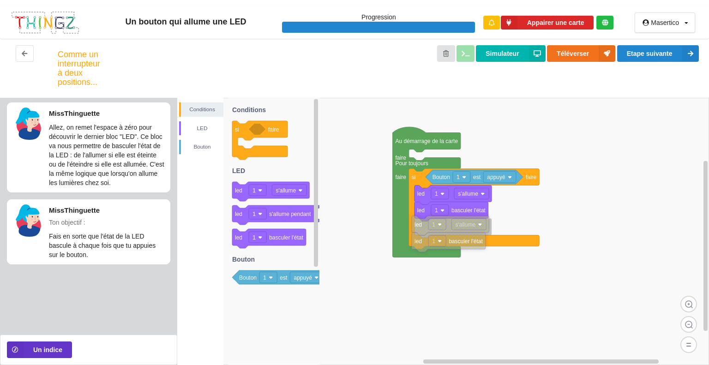
drag, startPoint x: 449, startPoint y: 248, endPoint x: 419, endPoint y: 229, distance: 35.7
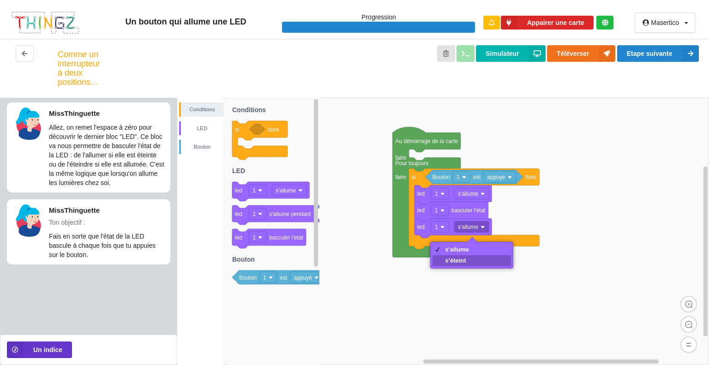
click at [459, 260] on div "s'éteint" at bounding box center [457, 260] width 24 height 7
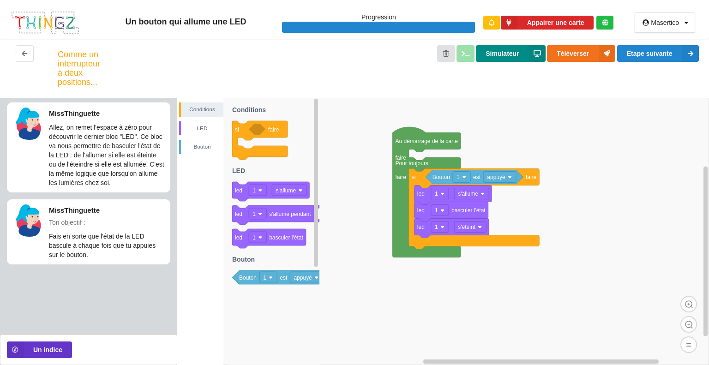
click at [511, 47] on button "Simulateur" at bounding box center [510, 53] width 69 height 17
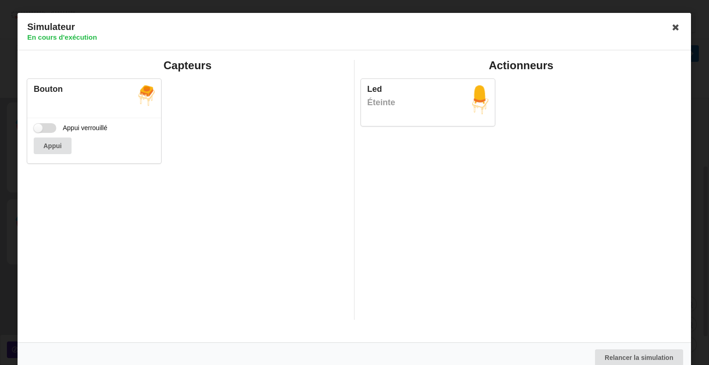
click at [58, 127] on label "Appui verrouillé" at bounding box center [71, 128] width 74 height 10
click at [56, 127] on input "Appui verrouillé" at bounding box center [45, 128] width 23 height 10
click at [58, 127] on label "Appui verrouillé" at bounding box center [71, 128] width 74 height 10
click at [56, 127] on input "Appui verrouillé" at bounding box center [45, 128] width 23 height 10
checkbox input "false"
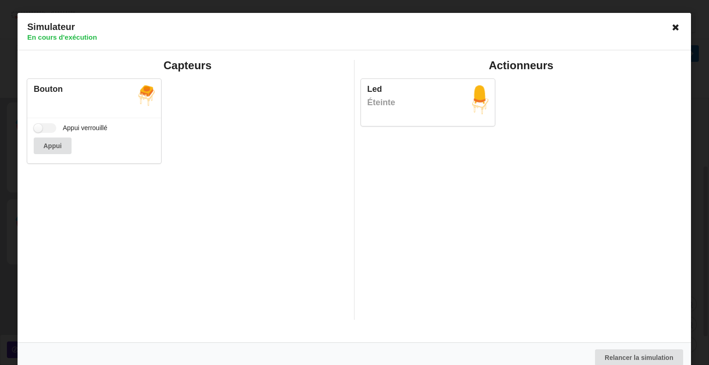
click at [671, 26] on icon at bounding box center [676, 27] width 15 height 15
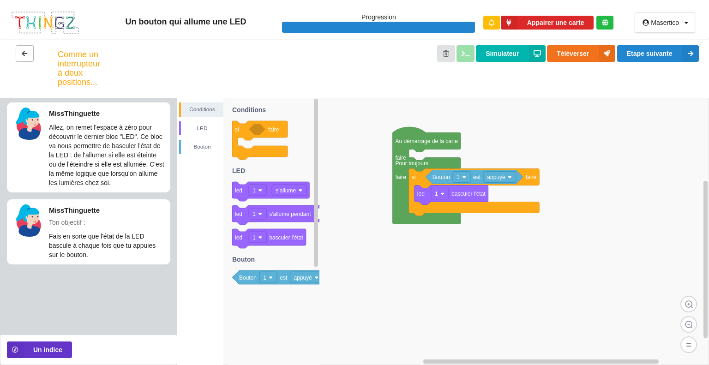
click at [30, 54] on button at bounding box center [25, 53] width 18 height 17
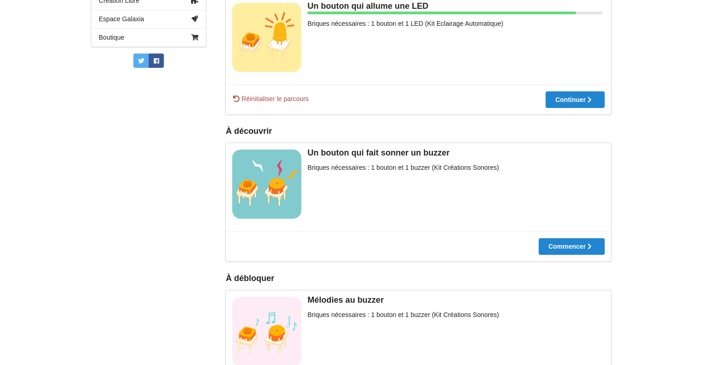
scroll to position [293, 0]
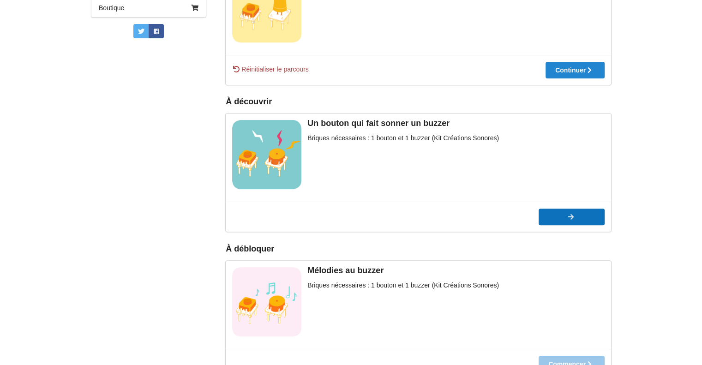
click at [580, 212] on button "Commencer" at bounding box center [572, 217] width 66 height 17
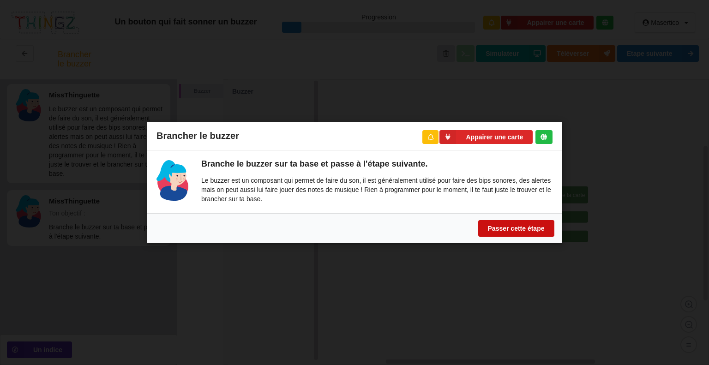
click at [517, 225] on button "Passer cette étape" at bounding box center [516, 228] width 76 height 17
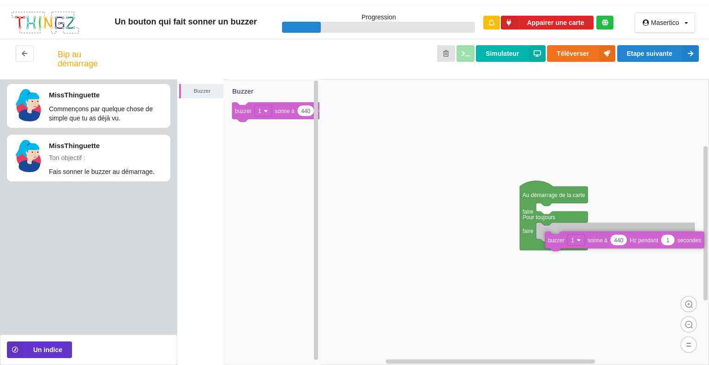
drag, startPoint x: 235, startPoint y: 110, endPoint x: 548, endPoint y: 239, distance: 338.1
click at [548, 239] on div "Buzzer Au démarrage de la carte faire Pour toujours faire 440 1 buzzer 1 sonne …" at bounding box center [443, 222] width 532 height 286
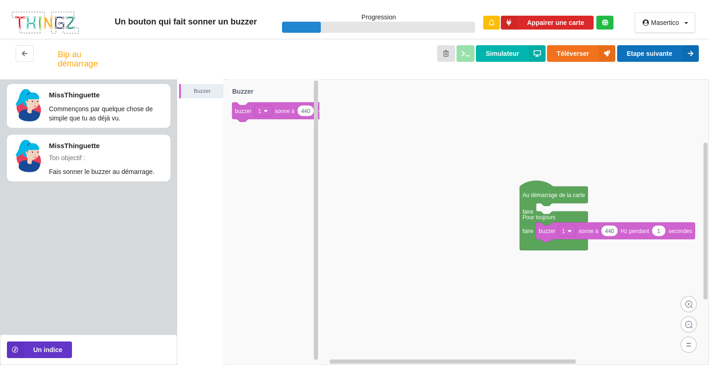
click at [656, 48] on button "Etape suivante" at bounding box center [658, 53] width 82 height 17
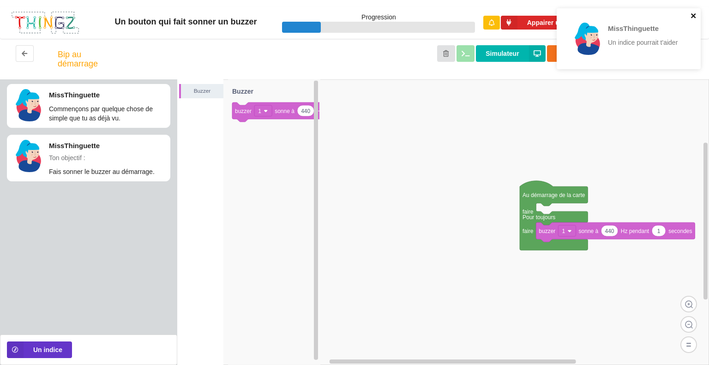
click at [690, 18] on icon "close" at bounding box center [693, 15] width 6 height 7
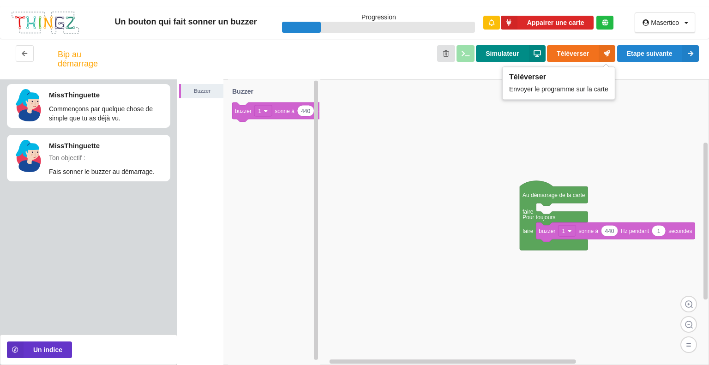
click at [525, 54] on button "Simulateur" at bounding box center [510, 53] width 69 height 17
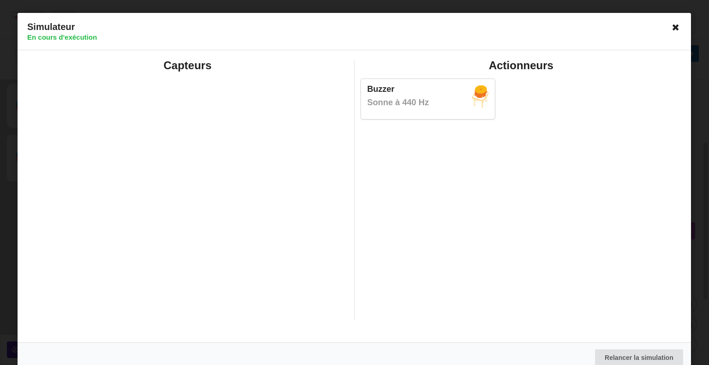
click at [672, 21] on icon at bounding box center [676, 27] width 15 height 15
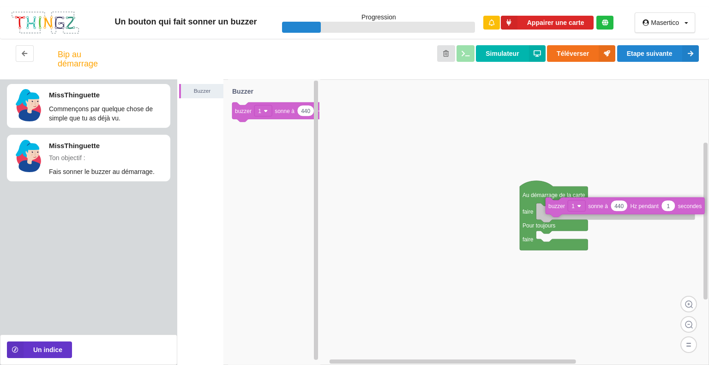
drag, startPoint x: 540, startPoint y: 229, endPoint x: 549, endPoint y: 206, distance: 24.5
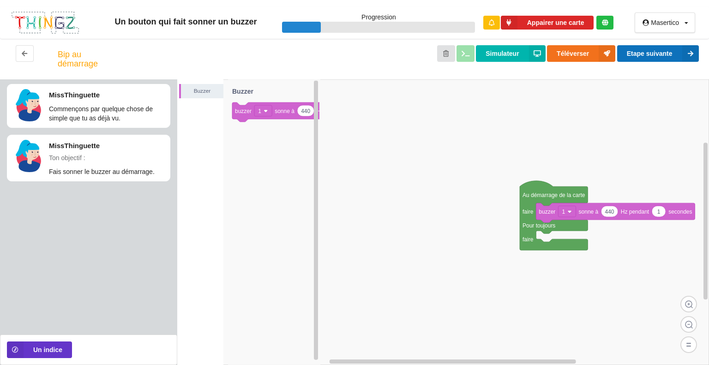
click at [670, 57] on button "Etape suivante" at bounding box center [658, 53] width 82 height 17
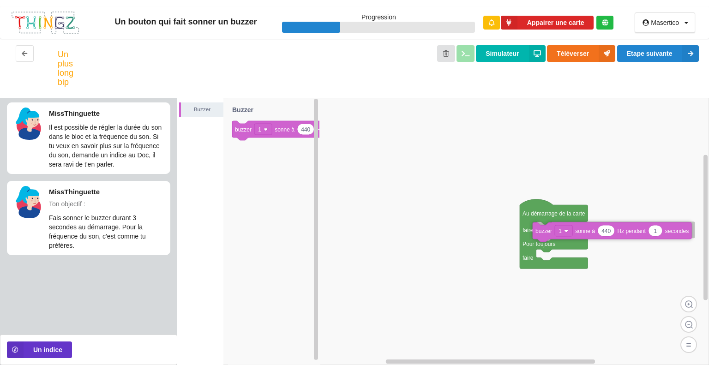
drag, startPoint x: 263, startPoint y: 132, endPoint x: 563, endPoint y: 234, distance: 317.1
click at [563, 234] on div "Buzzer Au démarrage de la carte faire Pour toujours faire 440 1 buzzer 1 sonne …" at bounding box center [443, 231] width 532 height 267
type input "3"
